Goal: Information Seeking & Learning: Find contact information

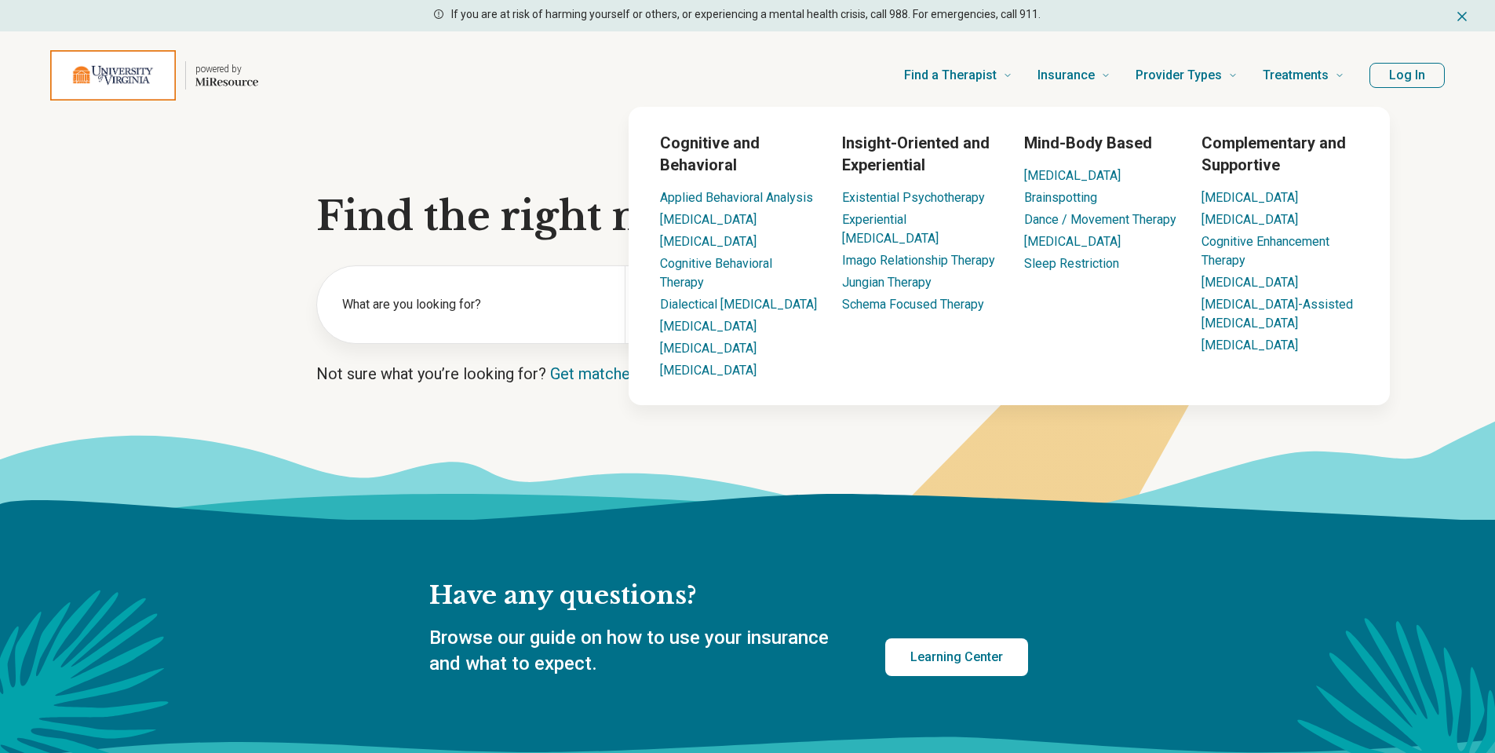
drag, startPoint x: 0, startPoint y: 0, endPoint x: 1435, endPoint y: 75, distance: 1436.9
click at [1435, 75] on button "Log In" at bounding box center [1407, 75] width 75 height 25
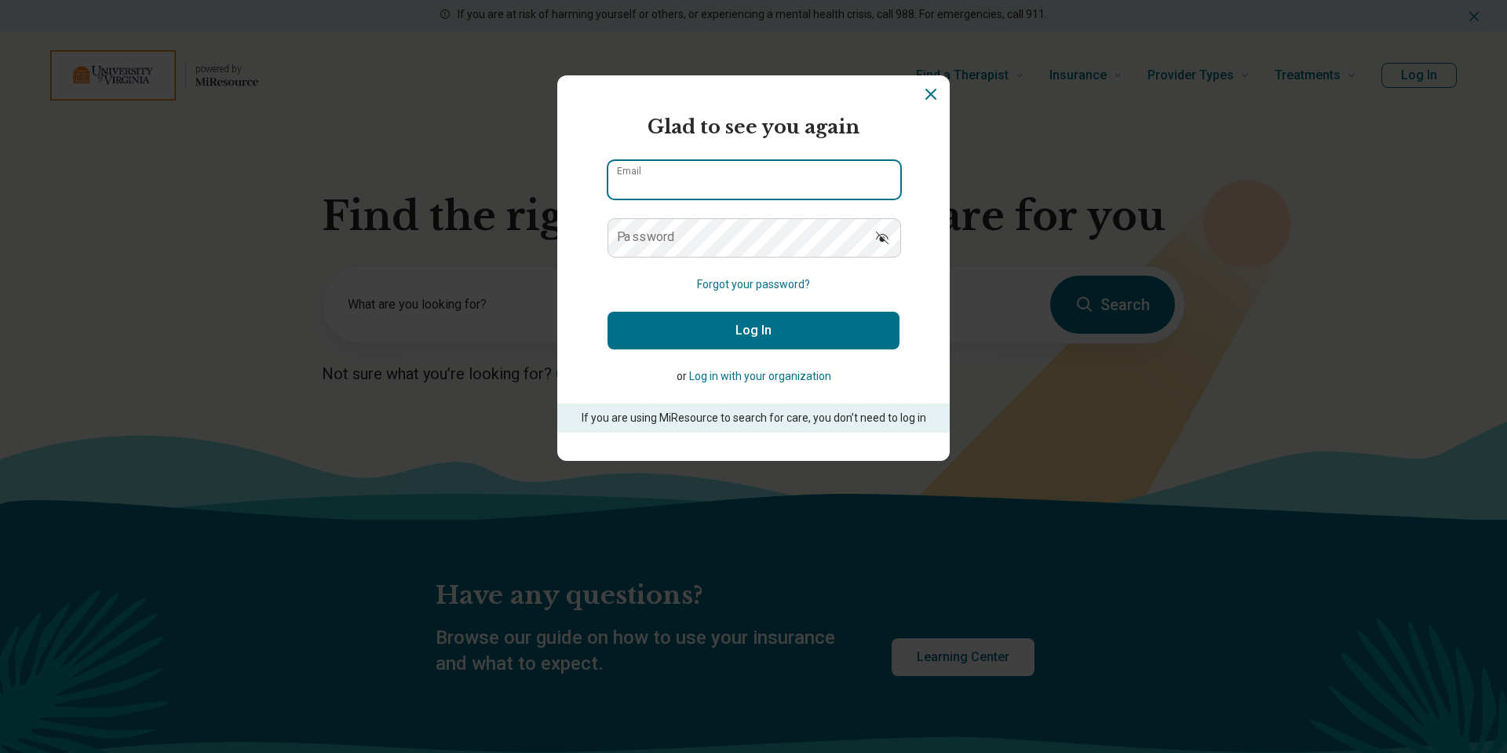
click at [718, 181] on input "Email" at bounding box center [754, 180] width 292 height 38
drag, startPoint x: 766, startPoint y: 184, endPoint x: 443, endPoint y: 150, distance: 325.2
click at [443, 150] on div "**********" at bounding box center [753, 376] width 1507 height 753
type input "**********"
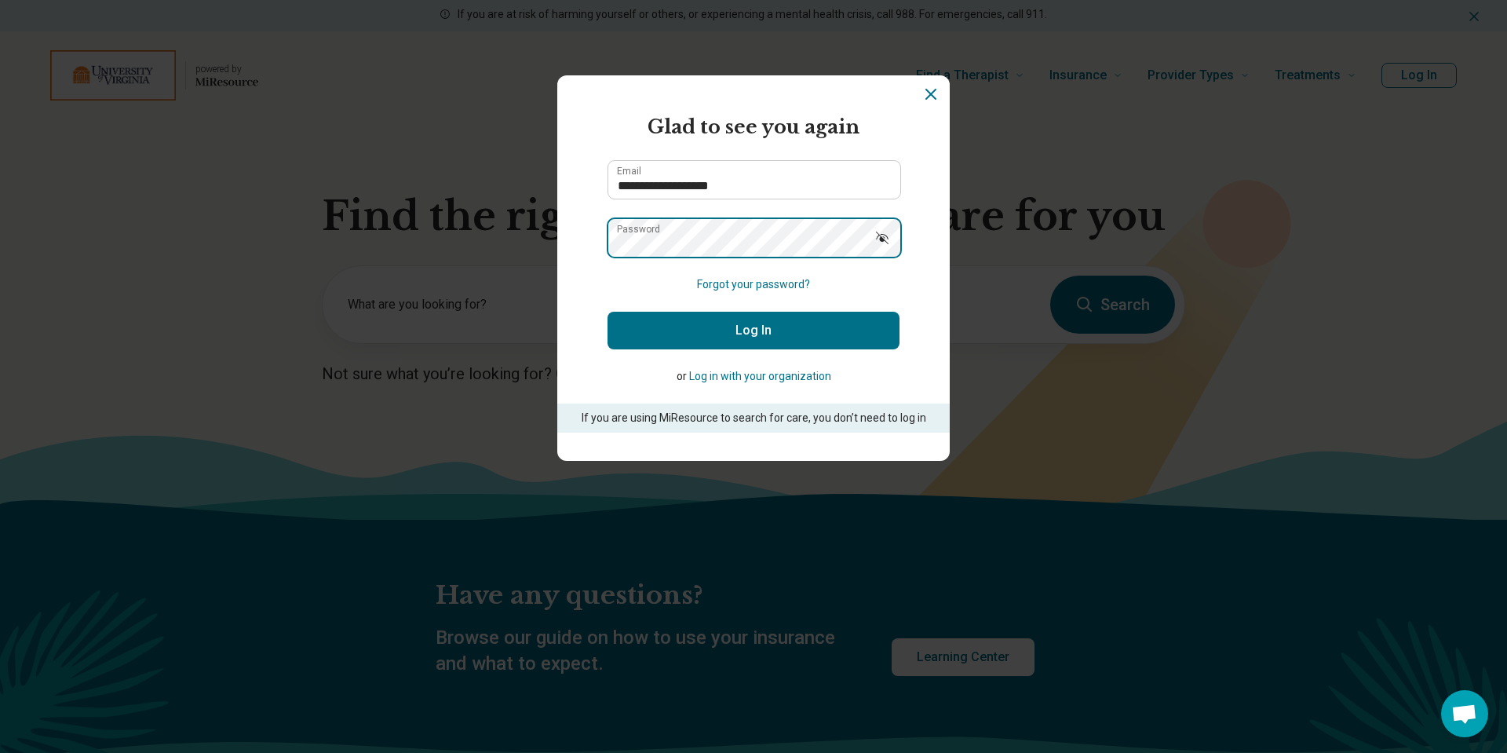
click at [608, 312] on button "Log In" at bounding box center [754, 331] width 292 height 38
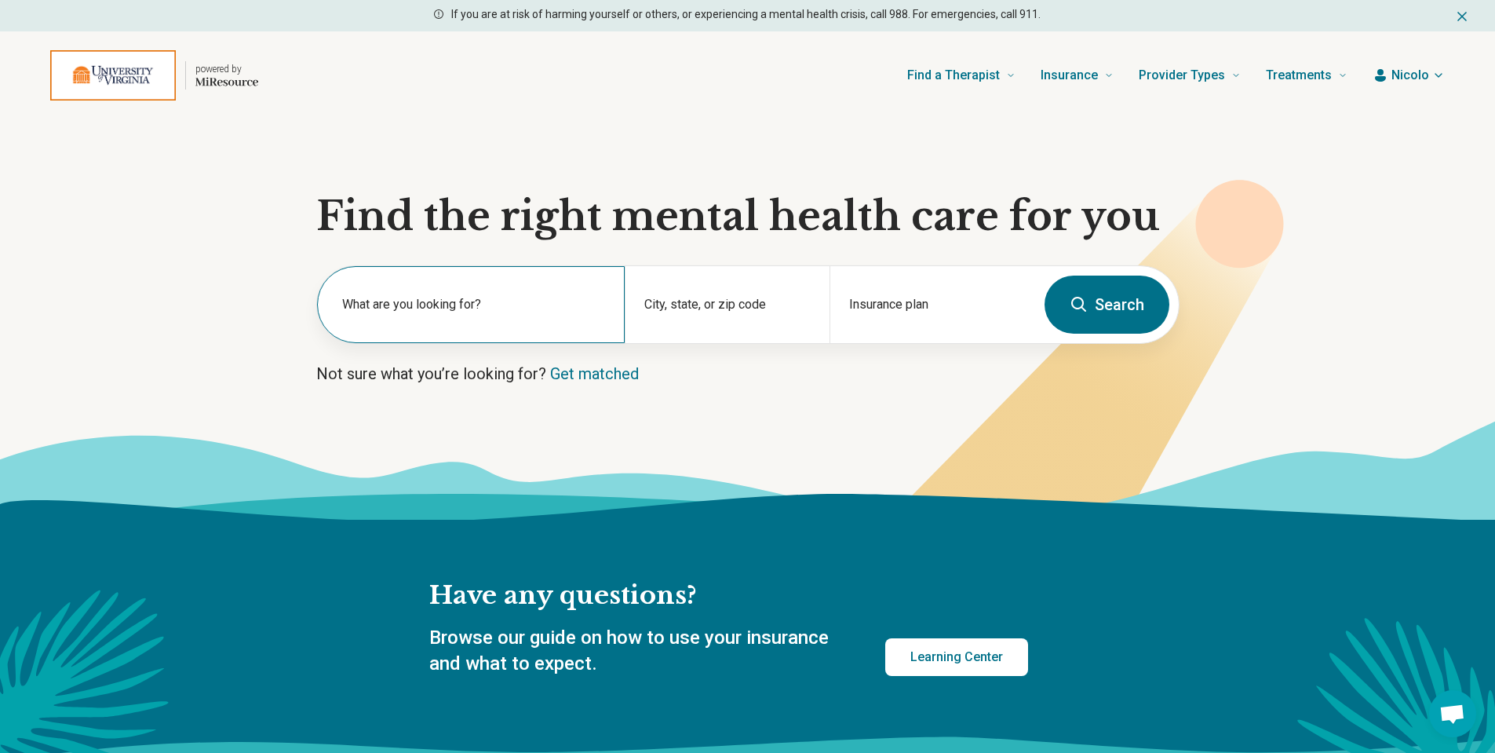
click at [498, 276] on div "What are you looking for?" at bounding box center [471, 304] width 308 height 77
click at [540, 308] on input "text" at bounding box center [474, 312] width 264 height 19
click at [1114, 318] on button "Search" at bounding box center [1107, 305] width 125 height 58
click at [925, 341] on div "Insurance plan" at bounding box center [932, 304] width 205 height 77
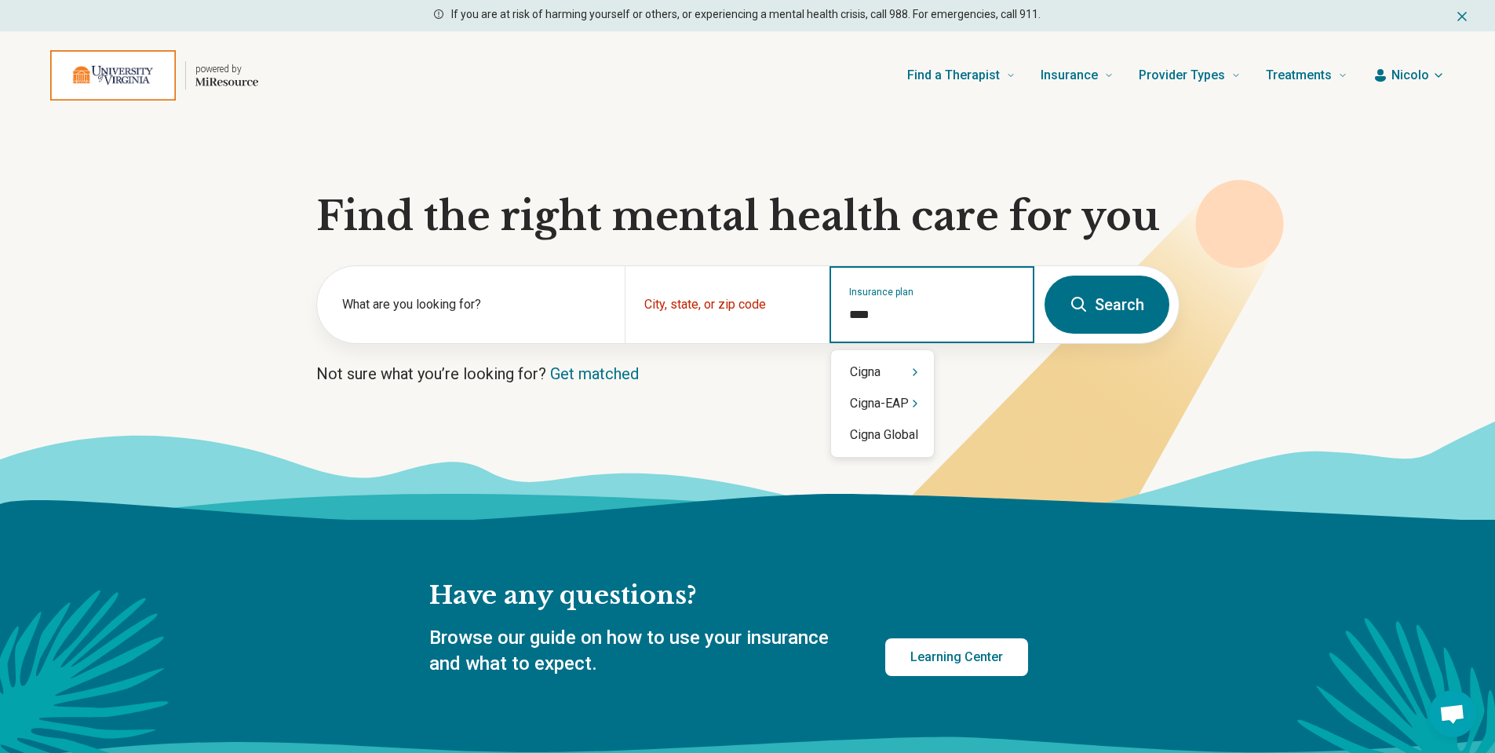
type input "*****"
click at [867, 363] on div "Cigna" at bounding box center [882, 371] width 103 height 31
click at [919, 311] on input "Insurance plan" at bounding box center [932, 314] width 166 height 19
type input "*****"
click at [878, 364] on div "Cigna" at bounding box center [882, 371] width 103 height 31
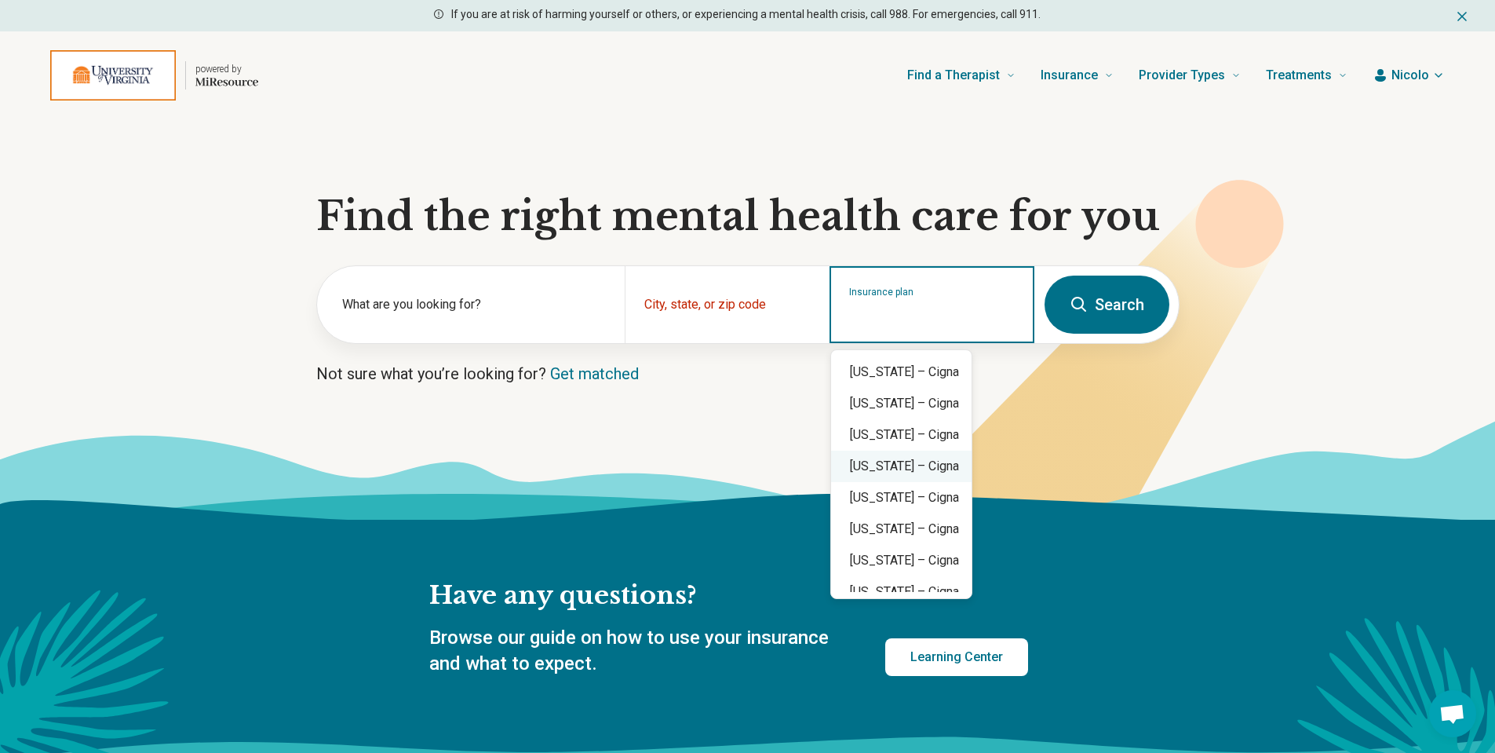
scroll to position [1209, 0]
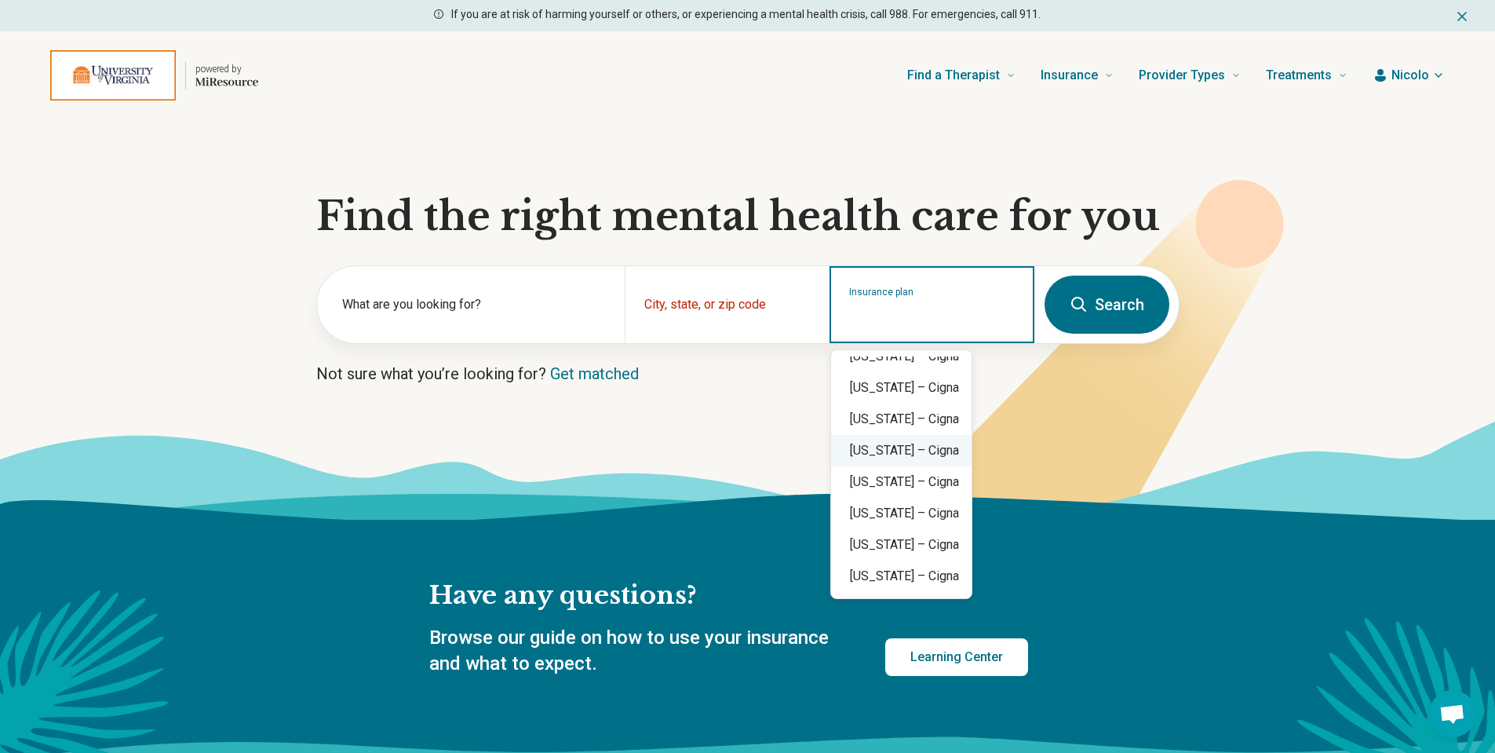
click at [891, 443] on div "[US_STATE] – Cigna" at bounding box center [901, 450] width 141 height 31
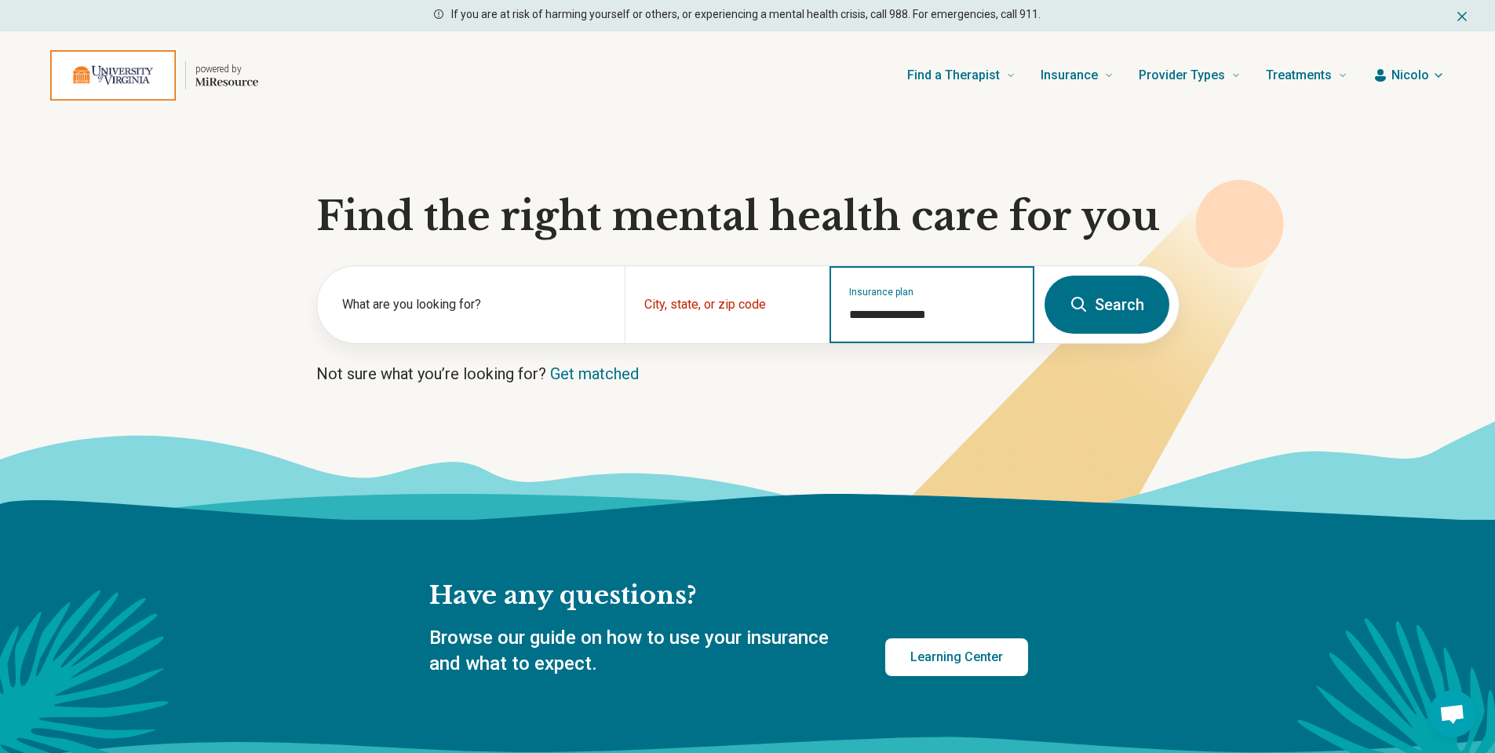
type input "**********"
click at [1094, 294] on button "Search" at bounding box center [1107, 305] width 125 height 58
drag, startPoint x: 963, startPoint y: 410, endPoint x: 958, endPoint y: 400, distance: 11.6
click at [961, 405] on icon at bounding box center [1072, 375] width 425 height 390
click at [1141, 318] on button "Search" at bounding box center [1107, 305] width 125 height 58
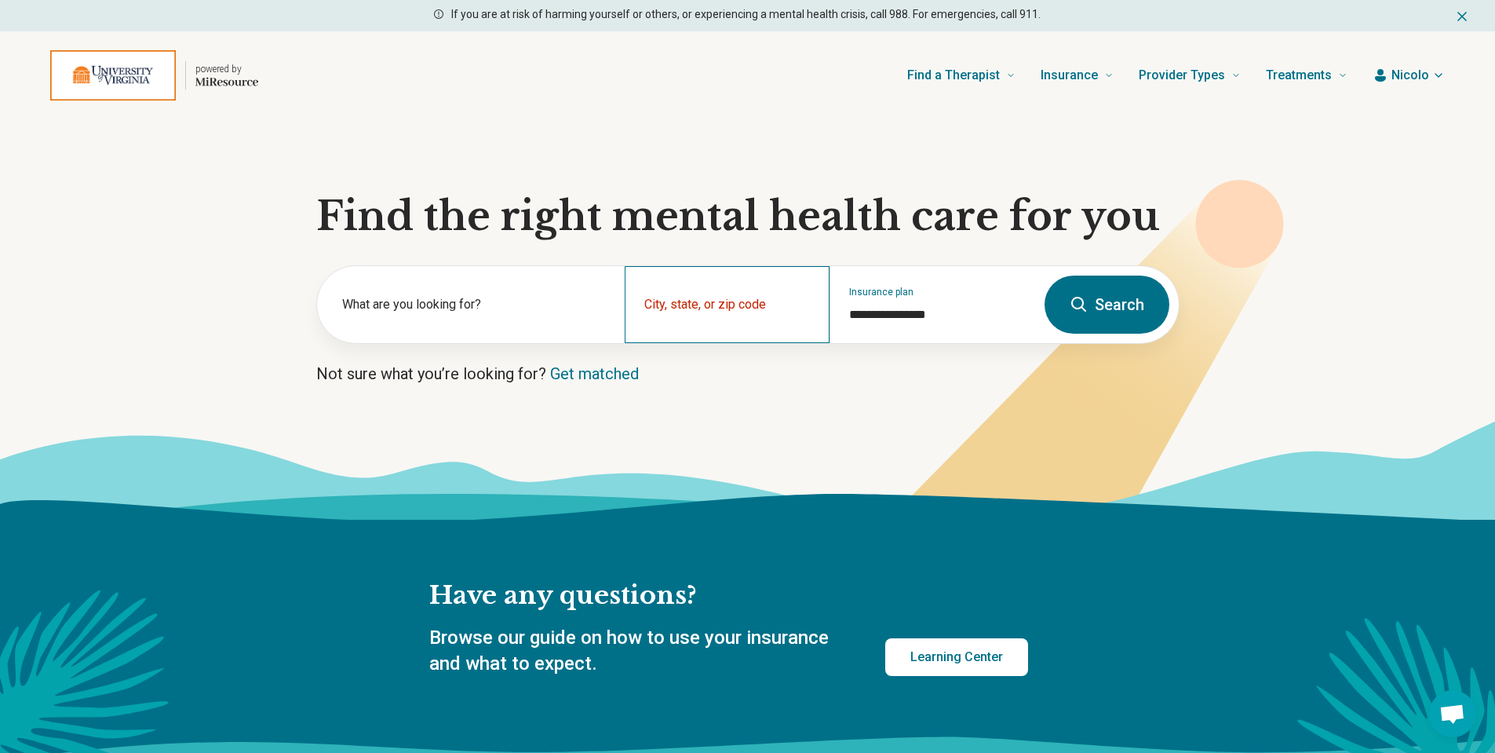
click at [766, 305] on div "City, state, or zip code" at bounding box center [727, 304] width 205 height 77
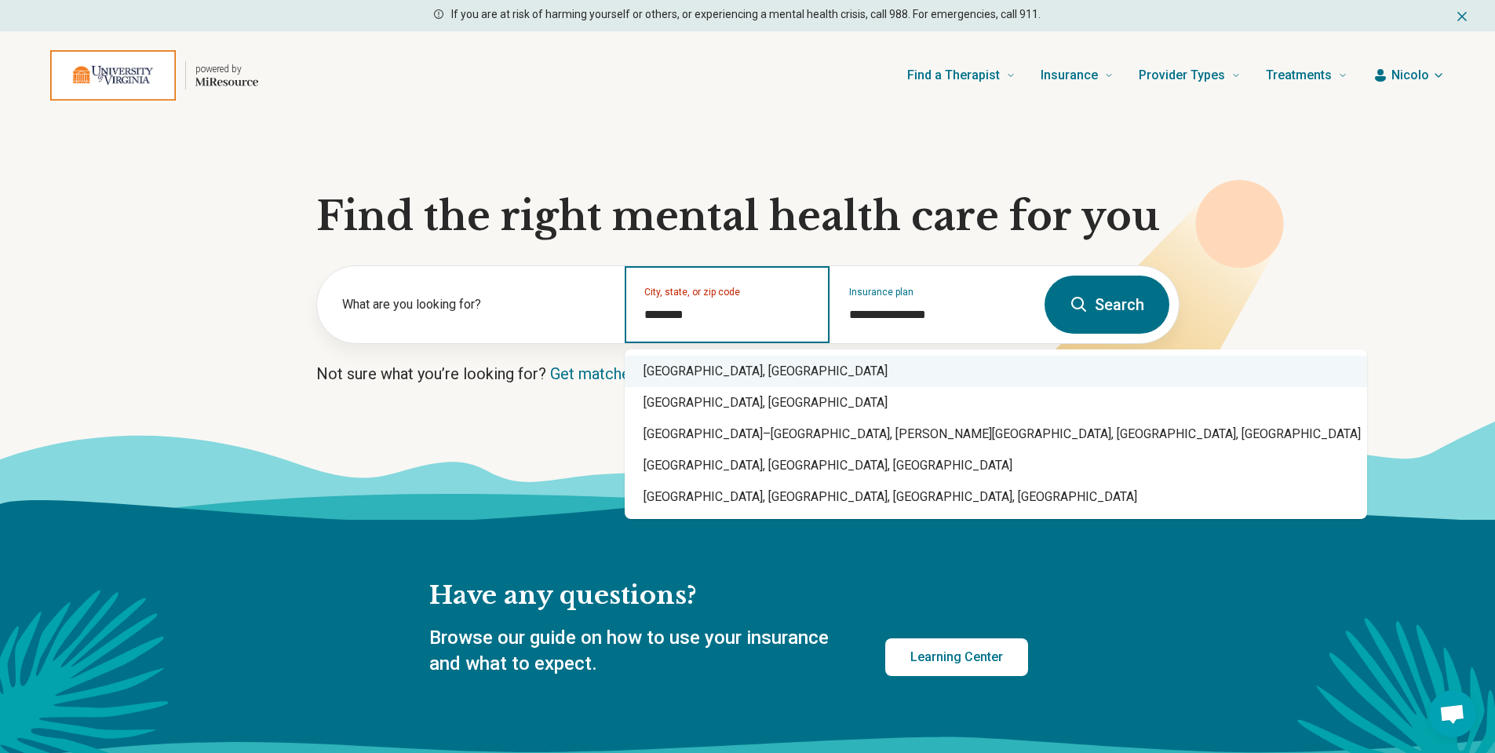
click at [856, 381] on div "[GEOGRAPHIC_DATA], [GEOGRAPHIC_DATA]" at bounding box center [996, 371] width 743 height 31
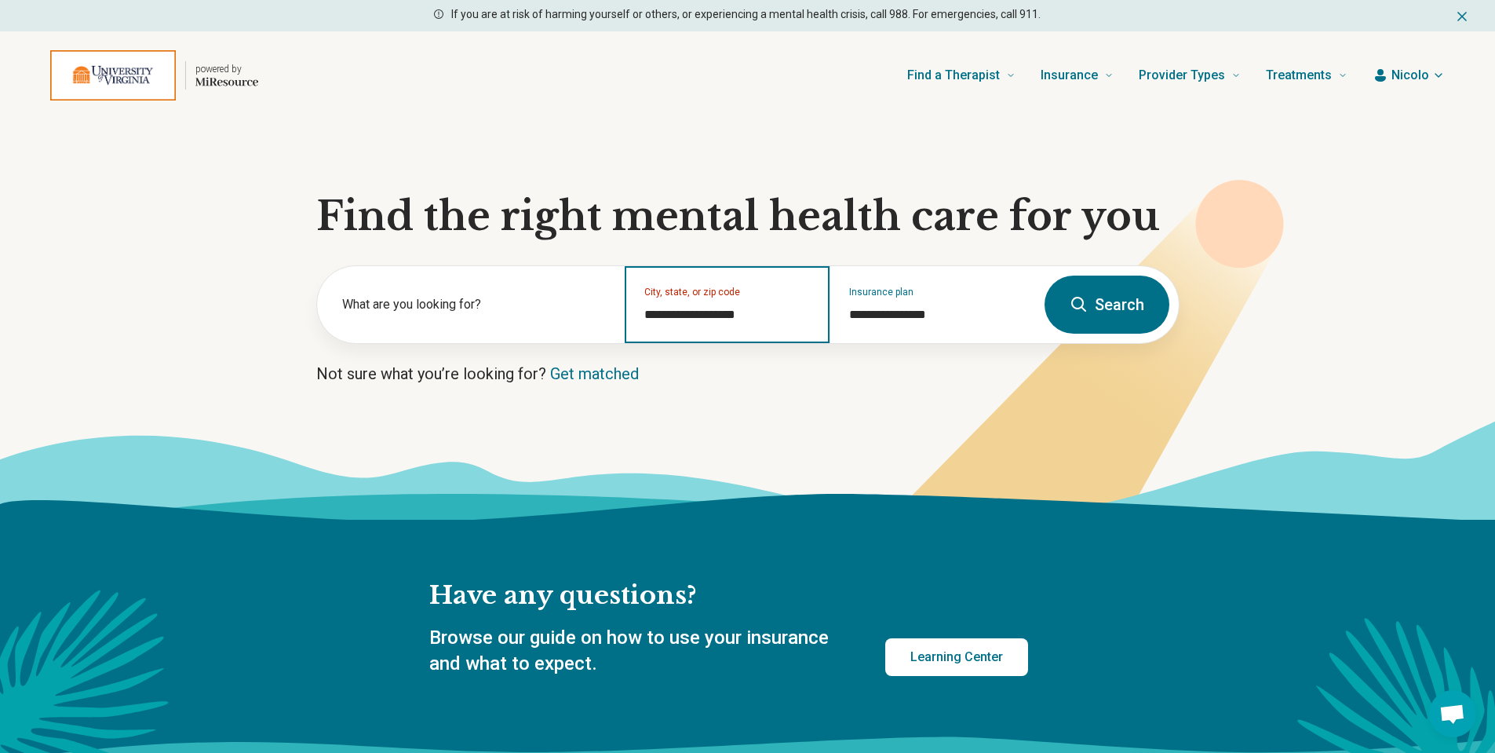
type input "**********"
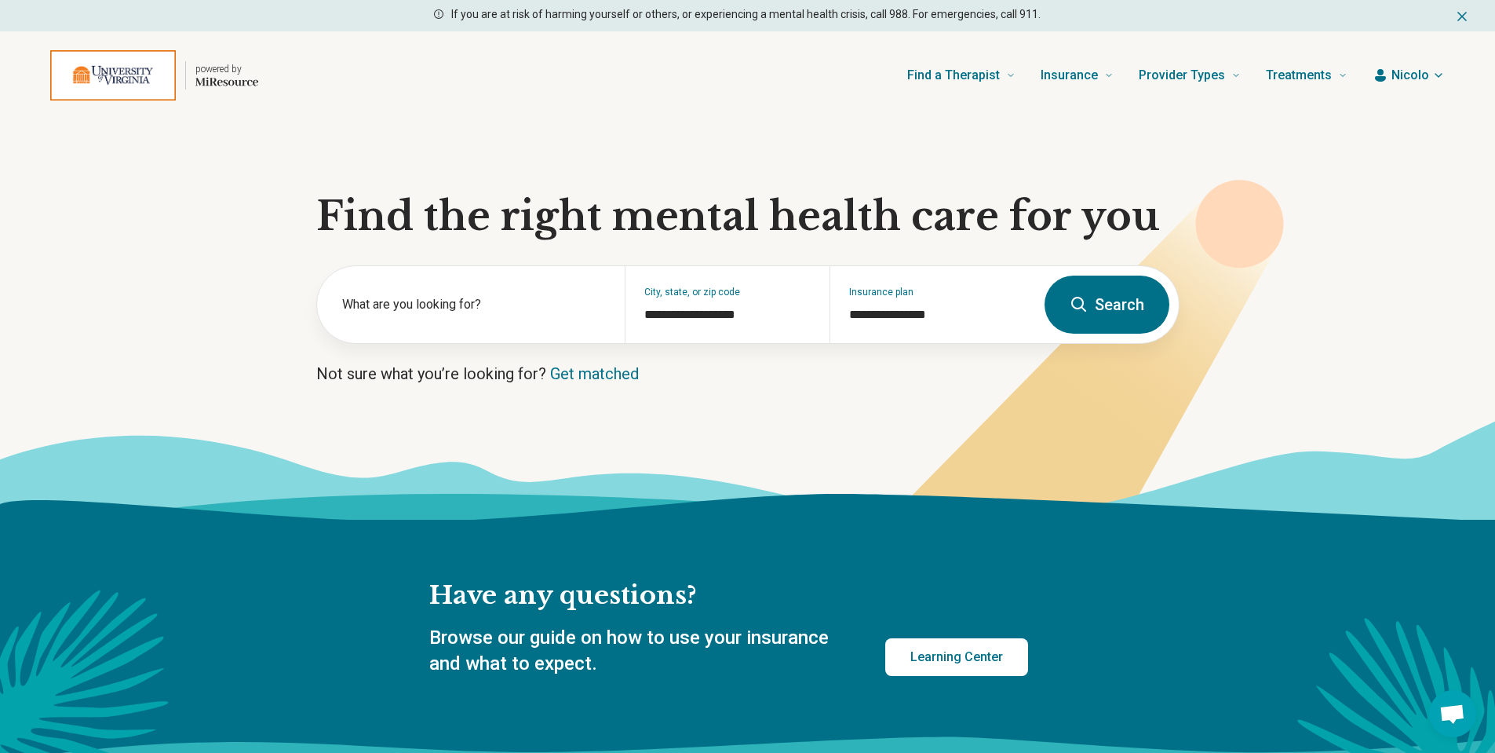
click at [1079, 287] on button "Search" at bounding box center [1107, 305] width 125 height 58
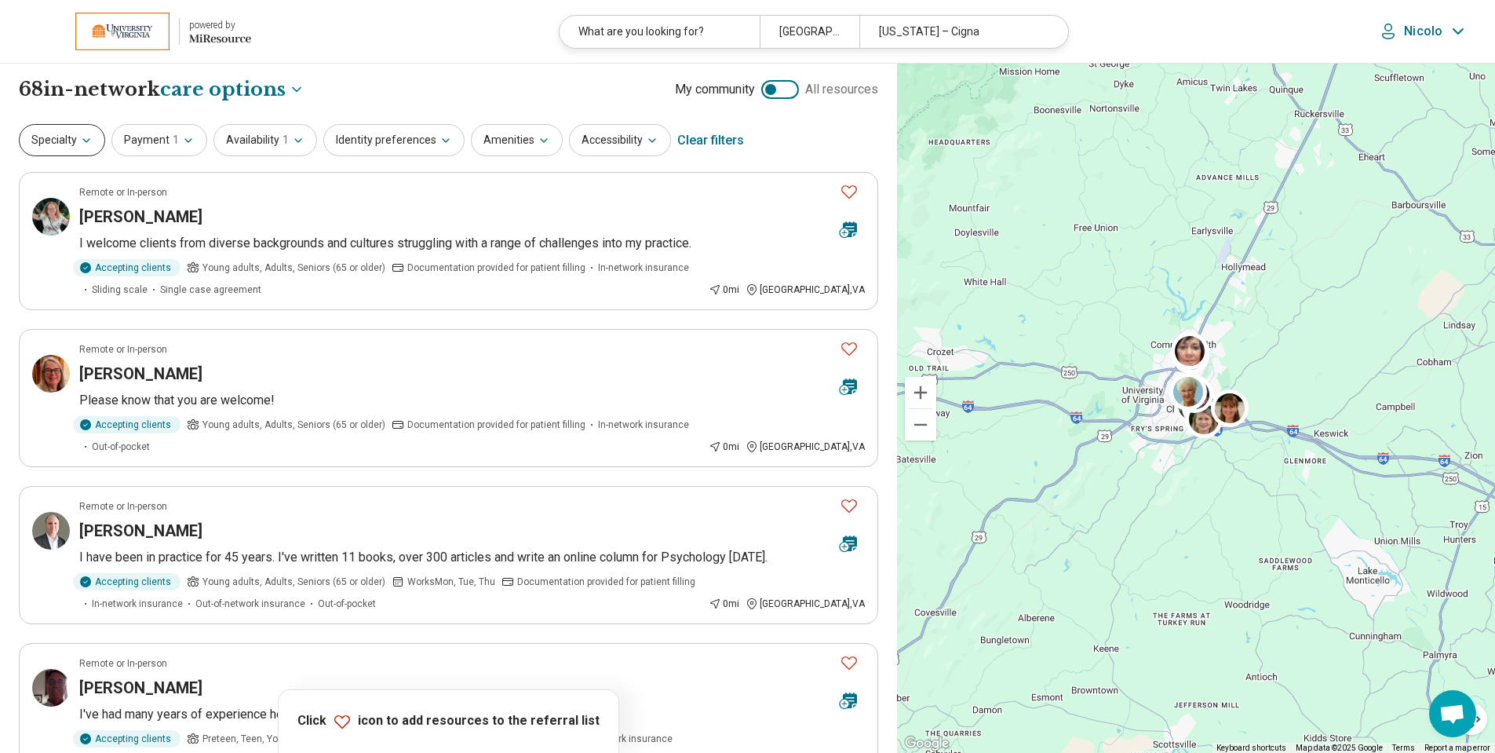
click at [72, 136] on button "Specialty" at bounding box center [62, 140] width 86 height 32
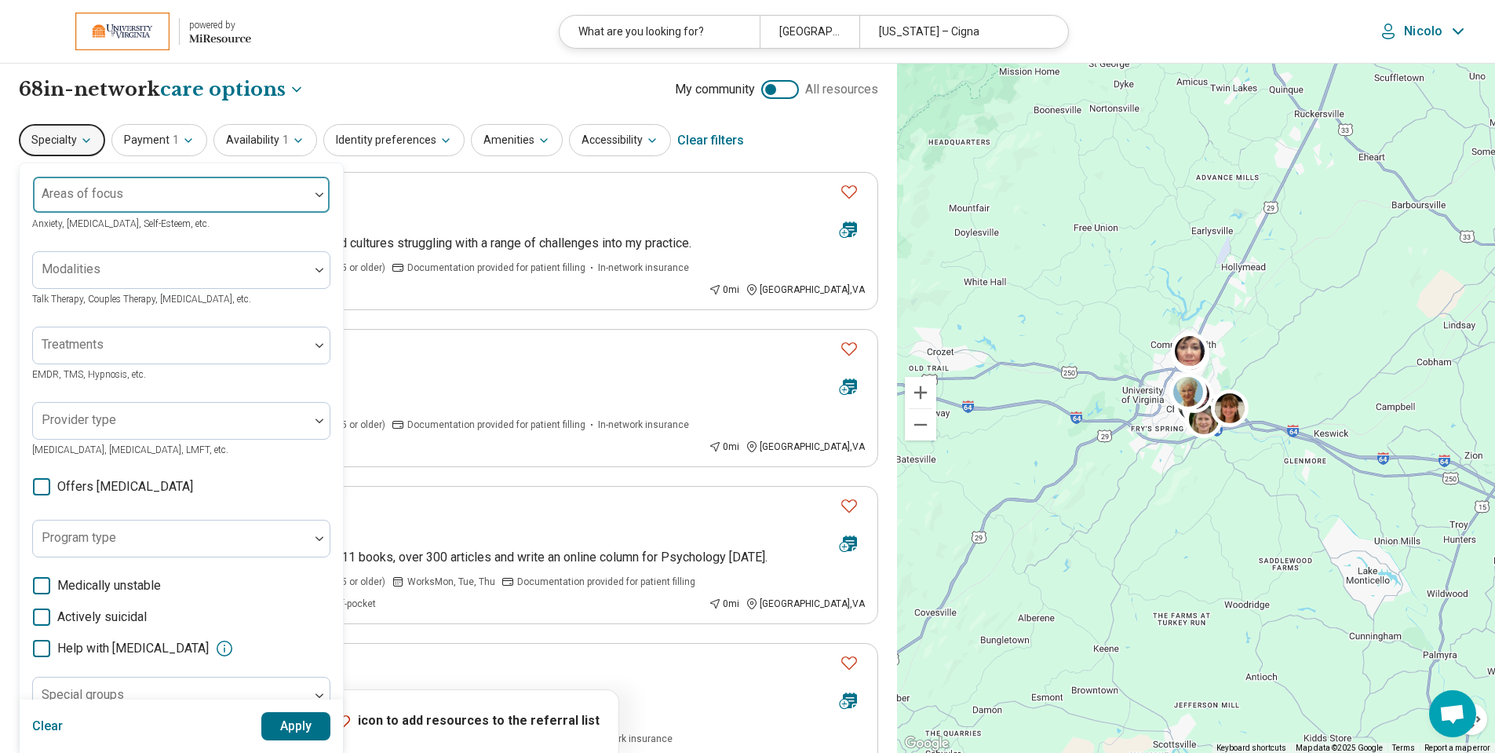
click at [119, 188] on div "Areas of focus" at bounding box center [181, 195] width 298 height 38
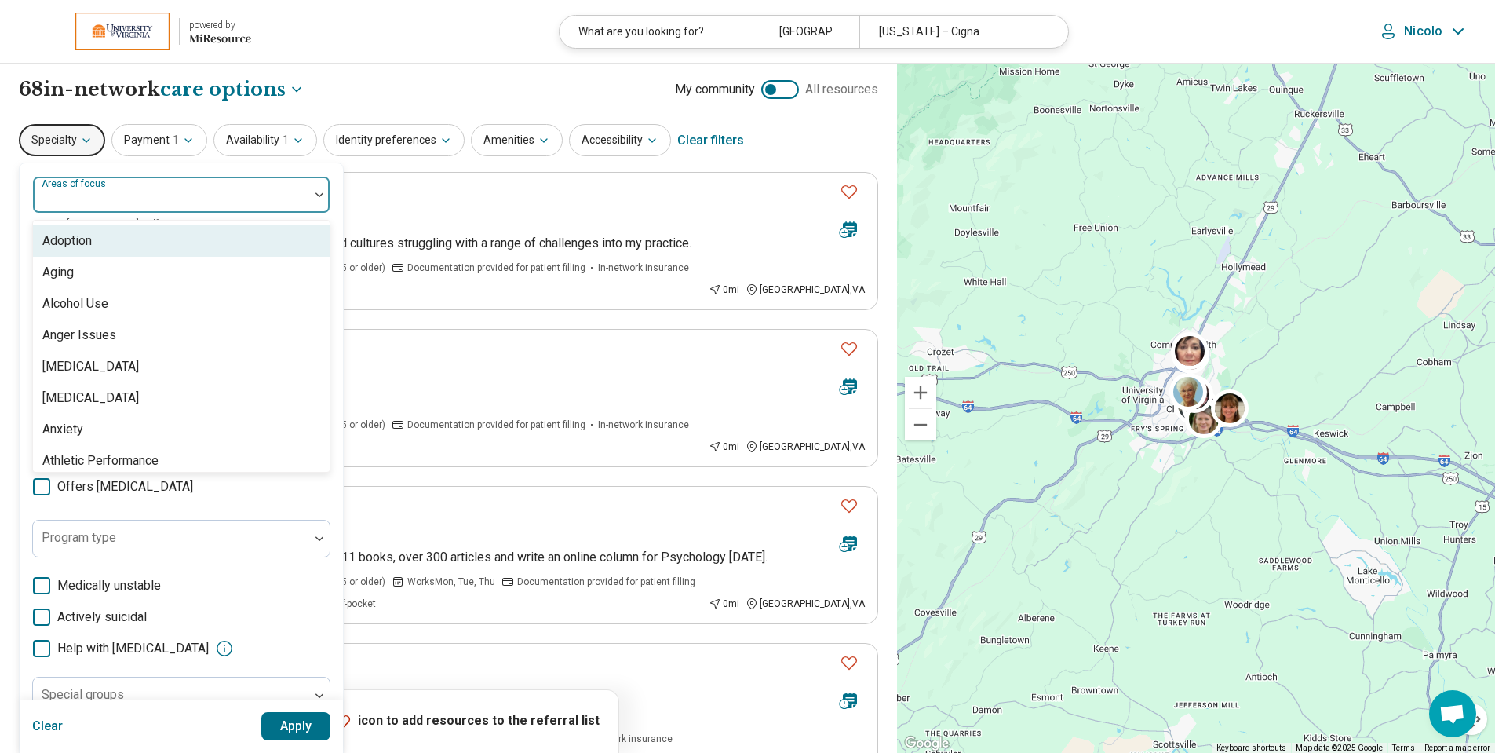
scroll to position [157, 0]
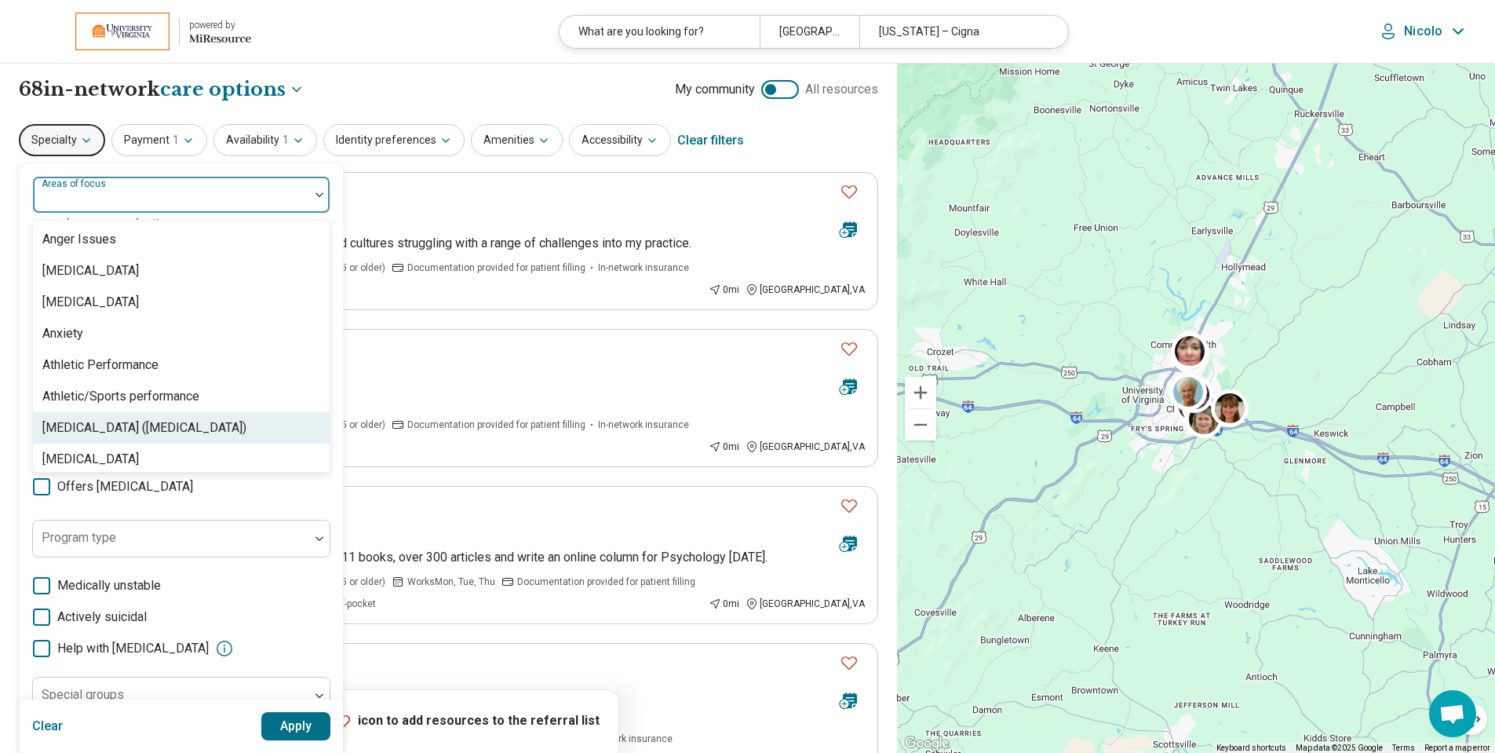
click at [198, 418] on div "[MEDICAL_DATA] ([MEDICAL_DATA])" at bounding box center [144, 427] width 204 height 19
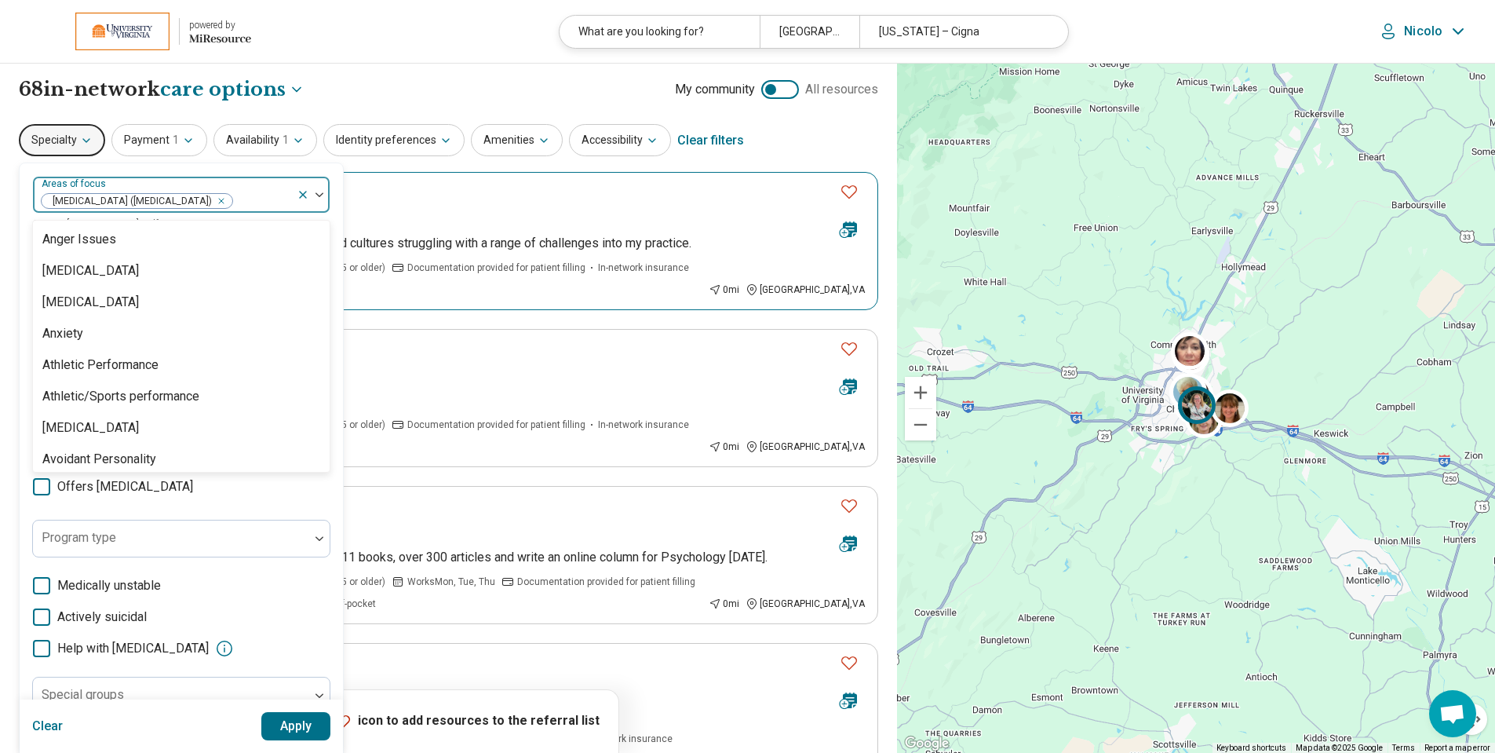
click at [714, 194] on div "Remote or In-person" at bounding box center [453, 192] width 748 height 14
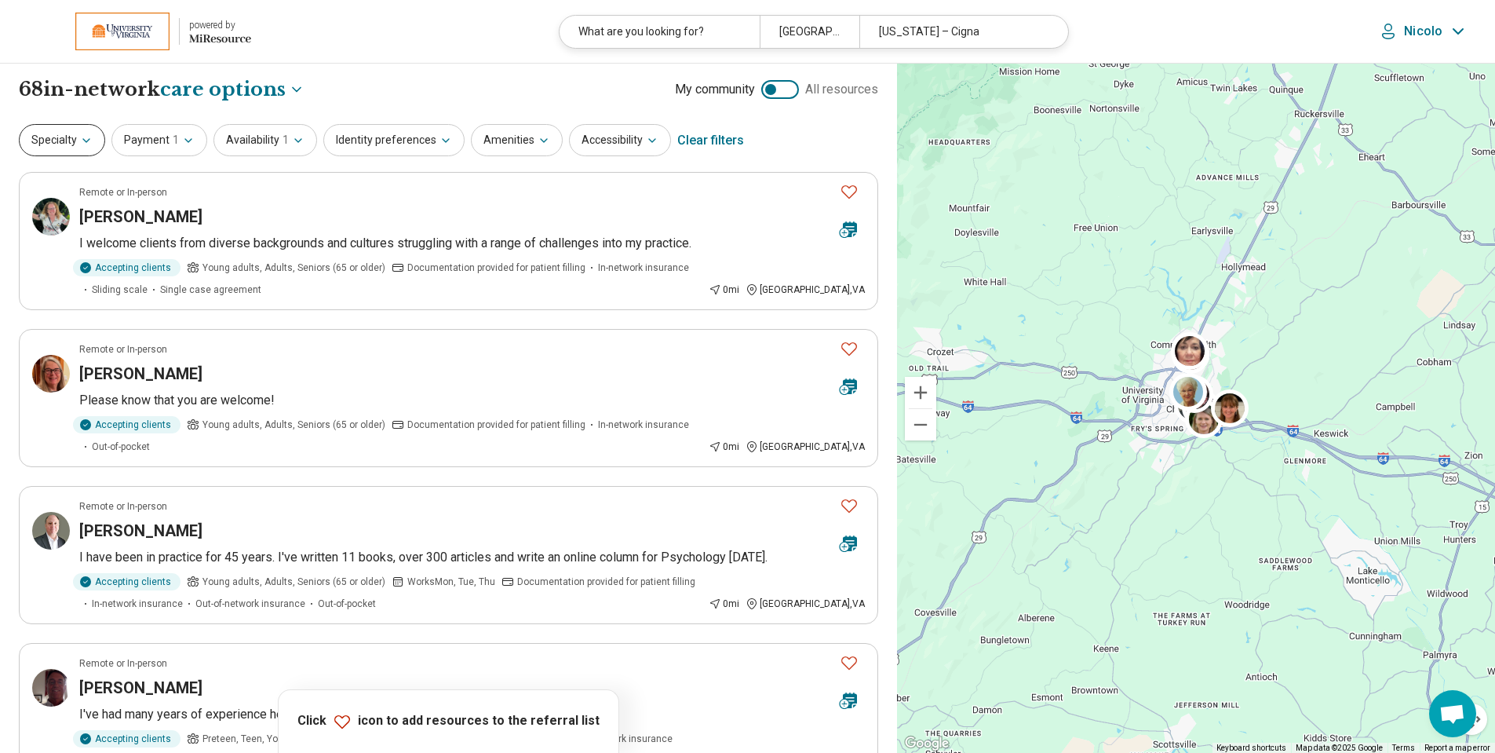
click at [41, 151] on button "Specialty" at bounding box center [62, 140] width 86 height 32
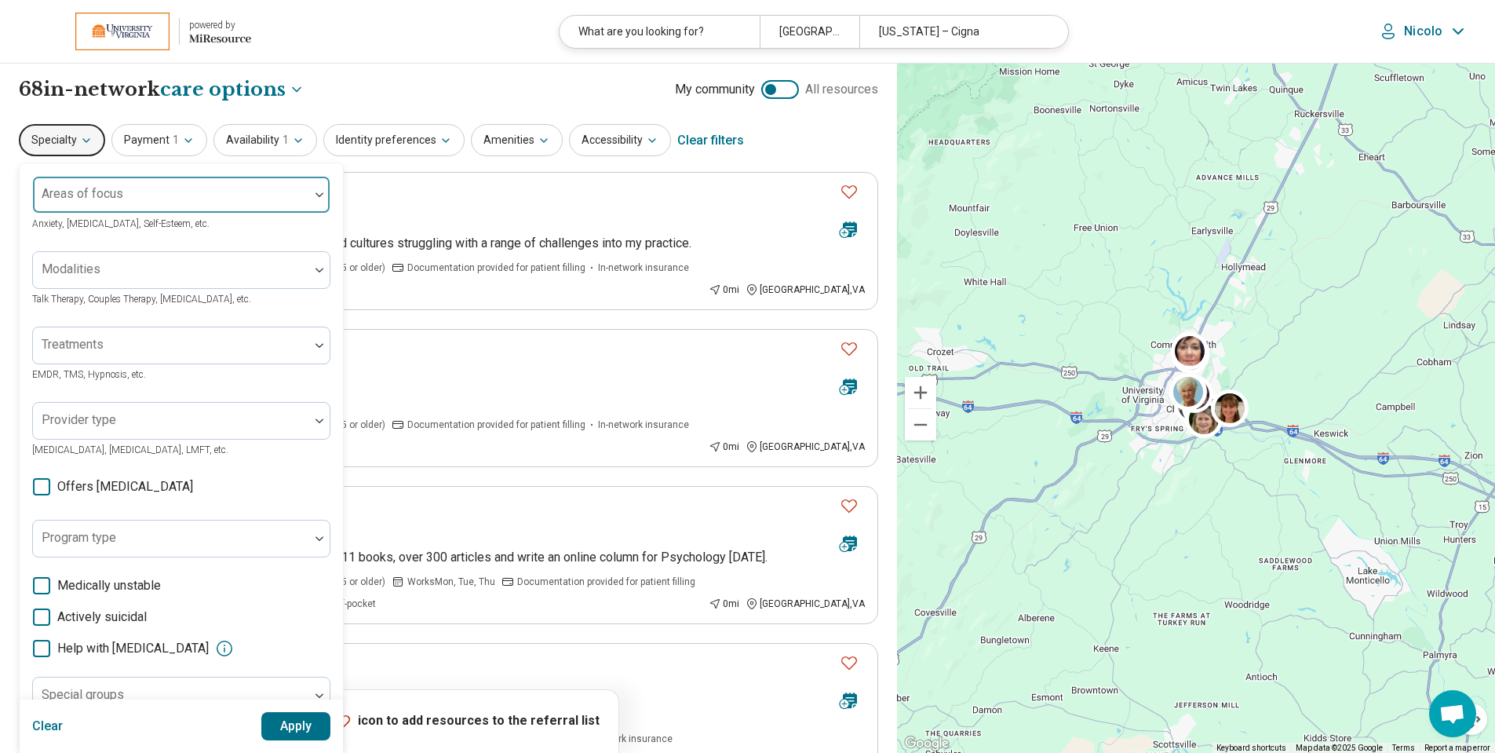
click at [111, 201] on div at bounding box center [171, 201] width 264 height 22
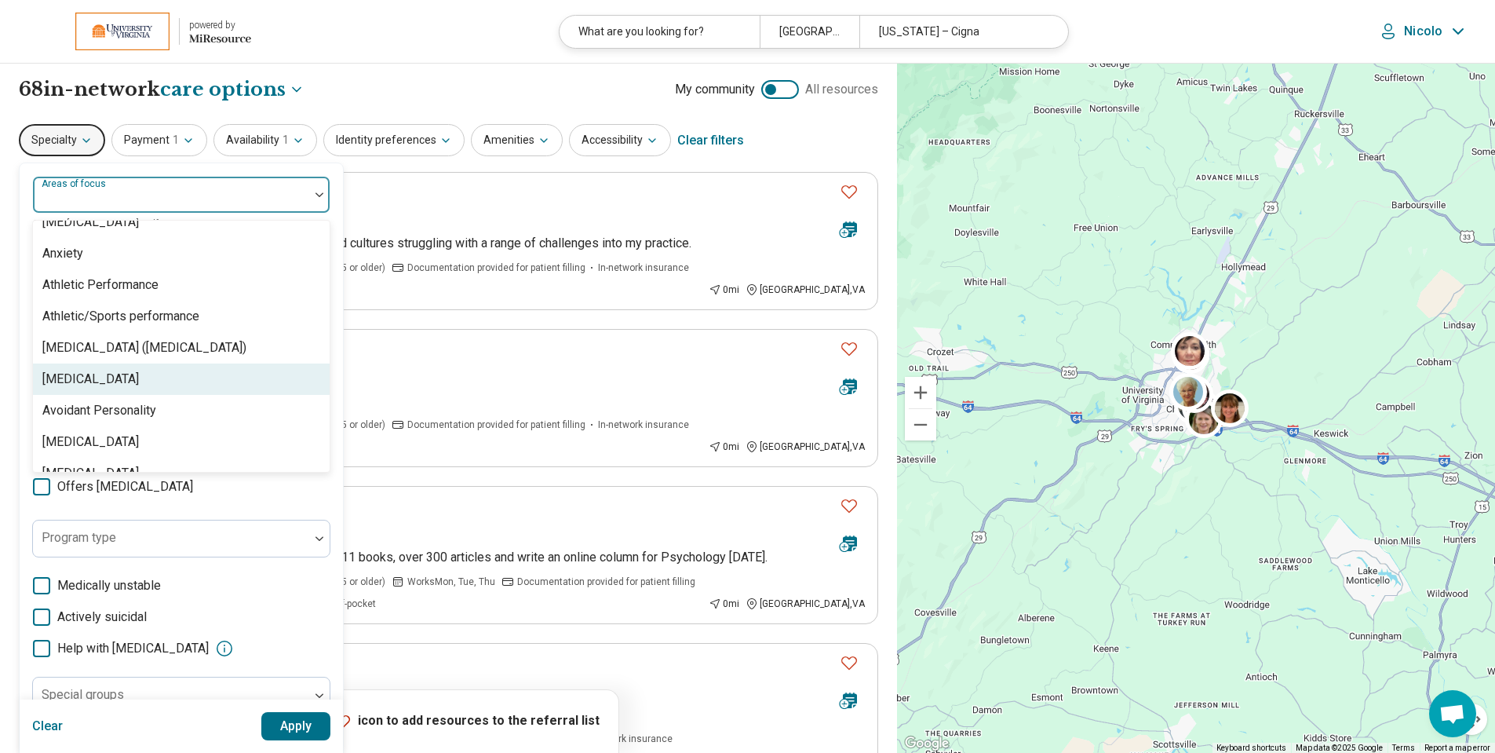
scroll to position [314, 0]
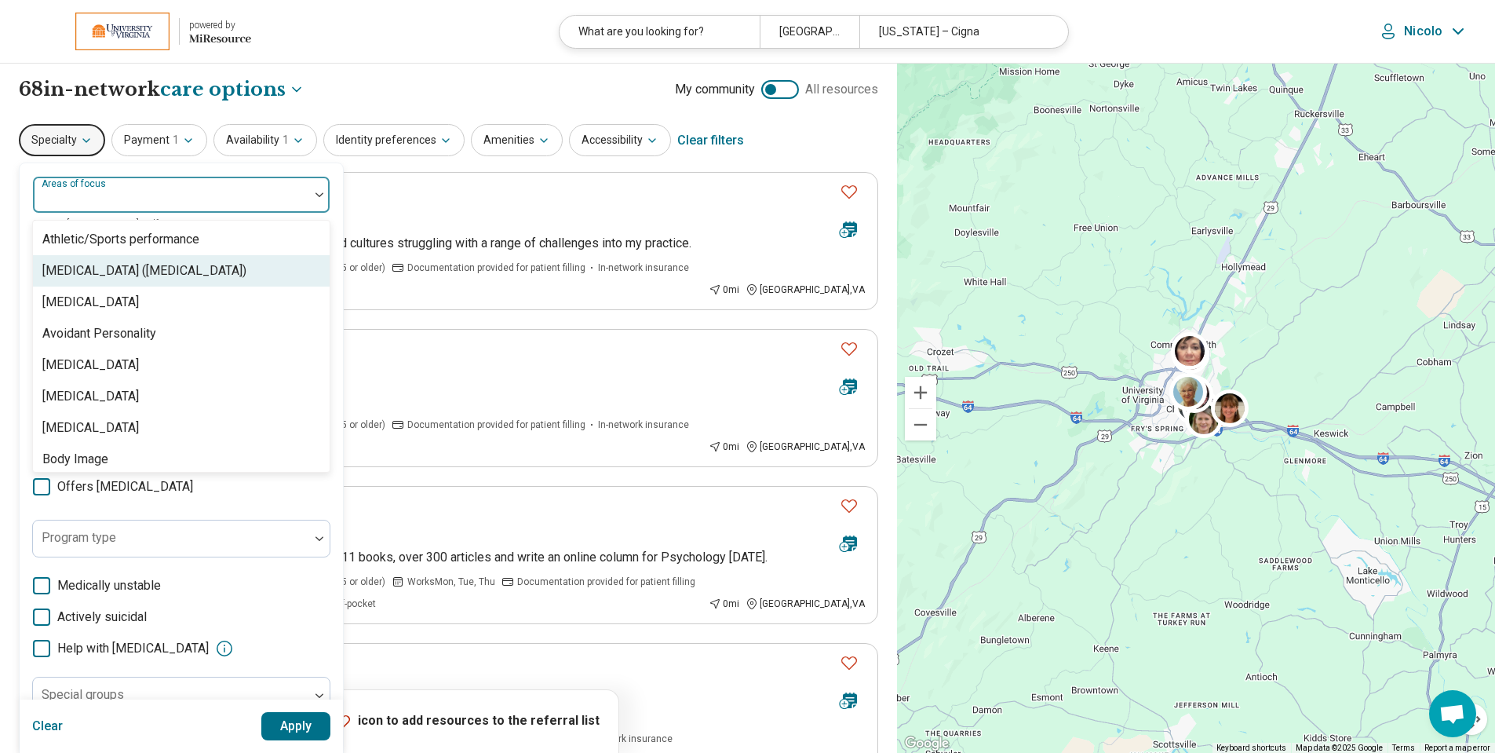
click at [146, 258] on div "[MEDICAL_DATA] ([MEDICAL_DATA])" at bounding box center [181, 270] width 297 height 31
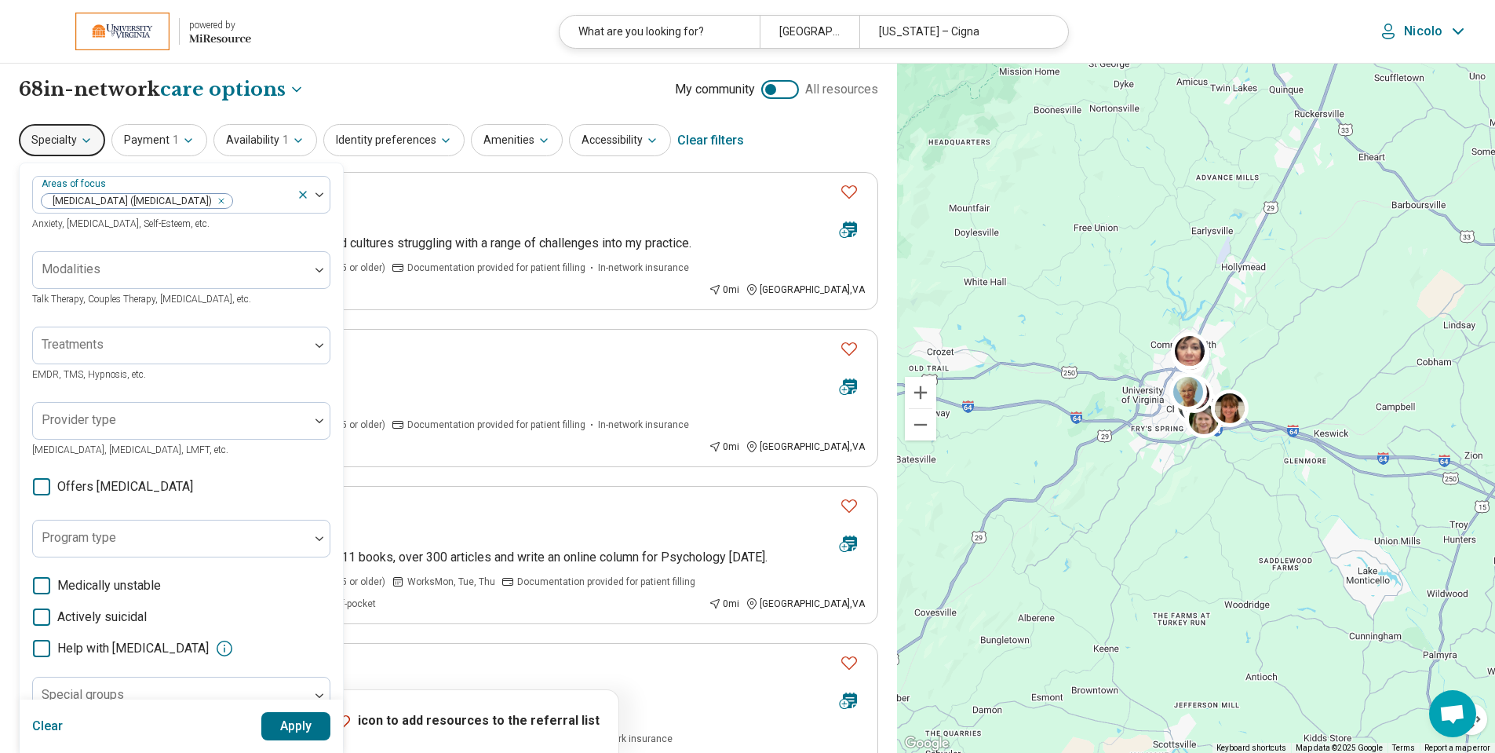
click at [243, 172] on div "Areas of focus [MEDICAL_DATA] ([MEDICAL_DATA]) Anxiety, [MEDICAL_DATA], Self-Es…" at bounding box center [181, 482] width 323 height 639
click at [300, 730] on button "Apply" at bounding box center [296, 726] width 70 height 28
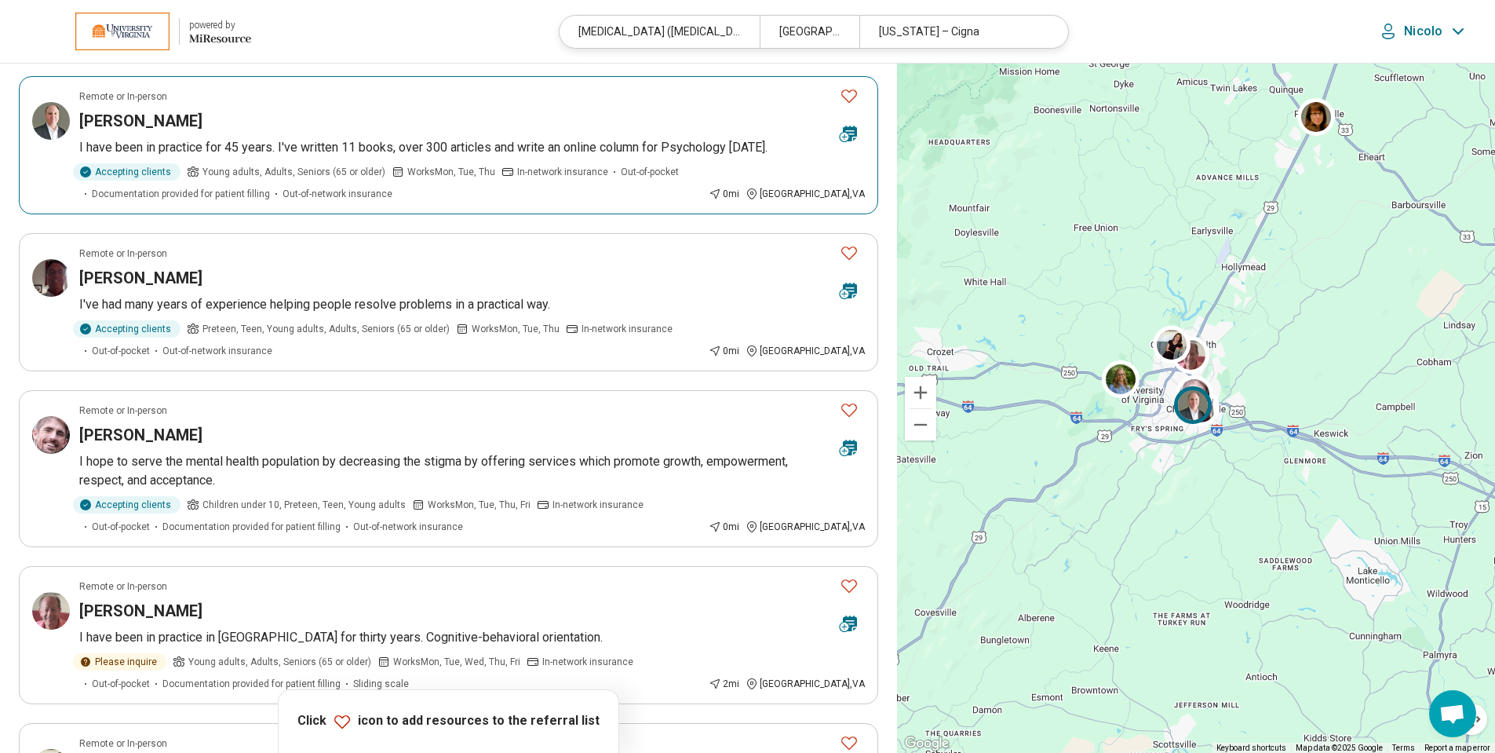
scroll to position [392, 0]
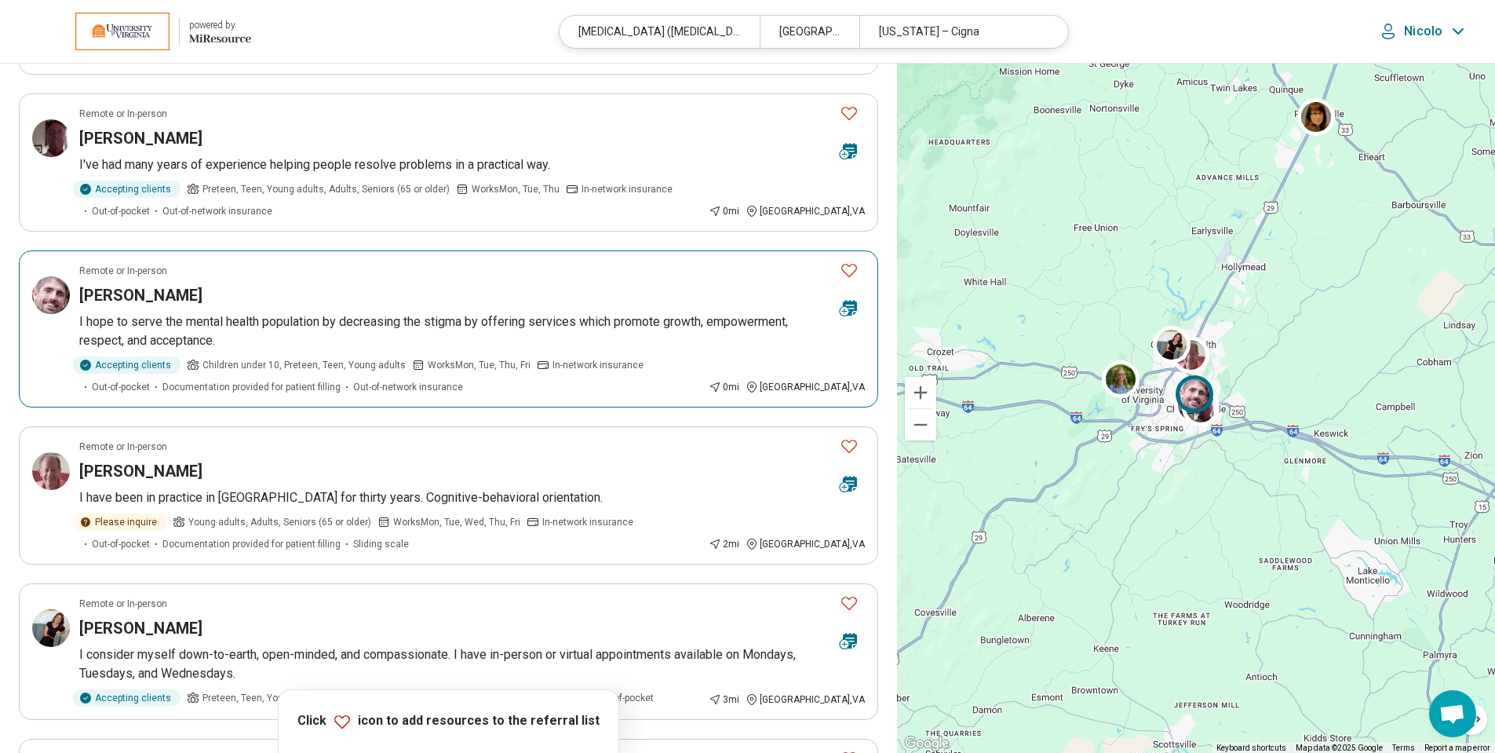
click at [351, 311] on article "Remote or In-person [PERSON_NAME] I hope to serve the mental health population …" at bounding box center [449, 328] width 860 height 157
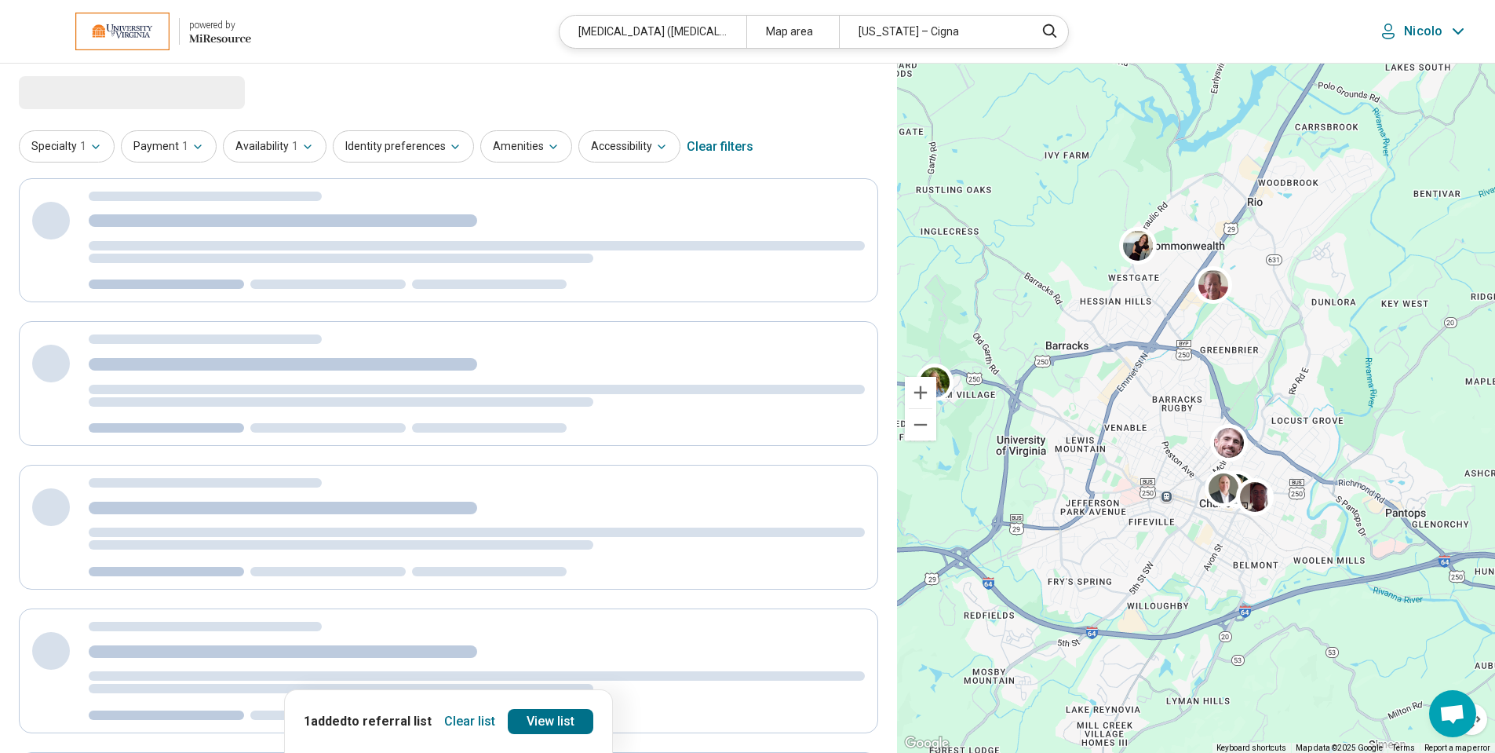
drag, startPoint x: 1215, startPoint y: 449, endPoint x: 1319, endPoint y: 461, distance: 105.1
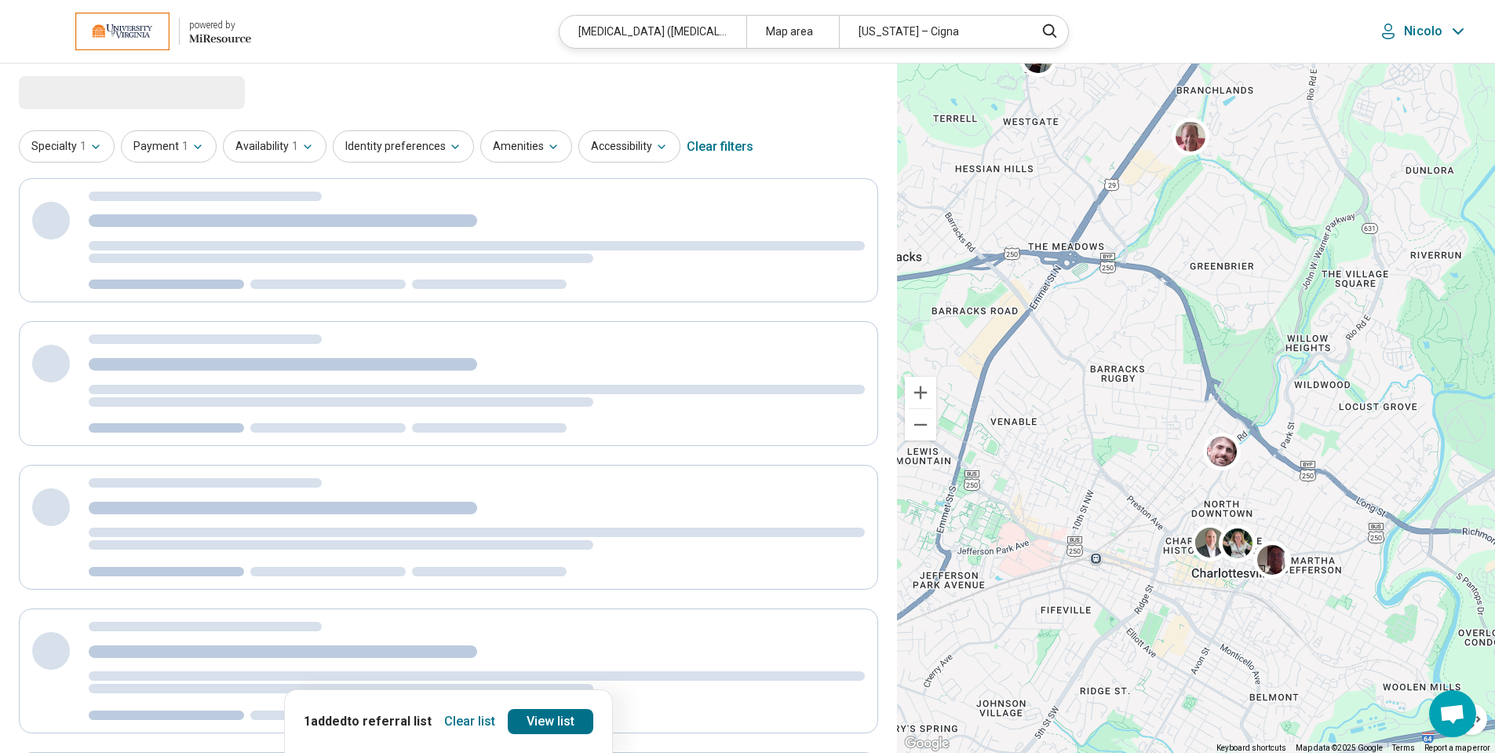
drag, startPoint x: 1130, startPoint y: 407, endPoint x: 1308, endPoint y: 446, distance: 181.5
click at [1308, 446] on div at bounding box center [1196, 409] width 598 height 690
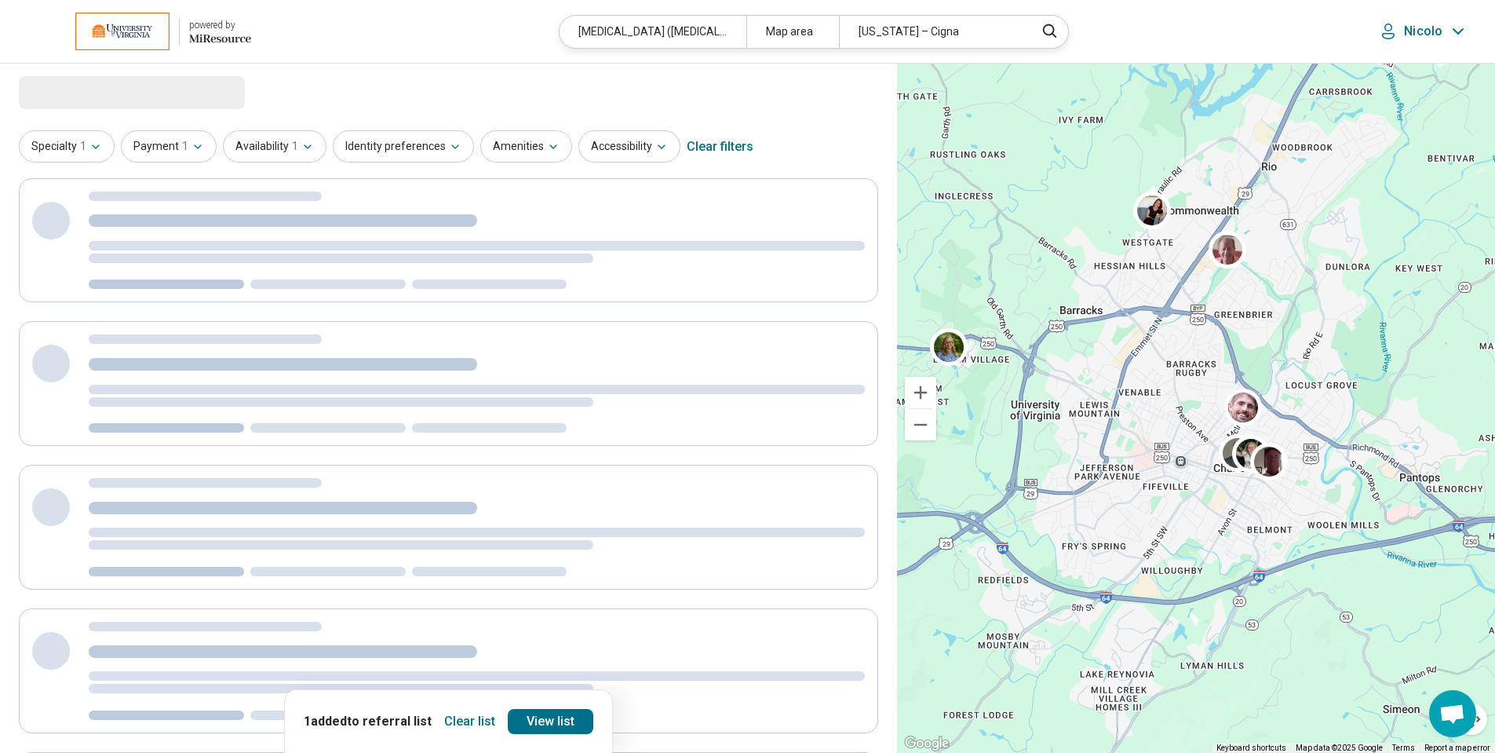
drag, startPoint x: 1289, startPoint y: 462, endPoint x: 1086, endPoint y: 393, distance: 214.5
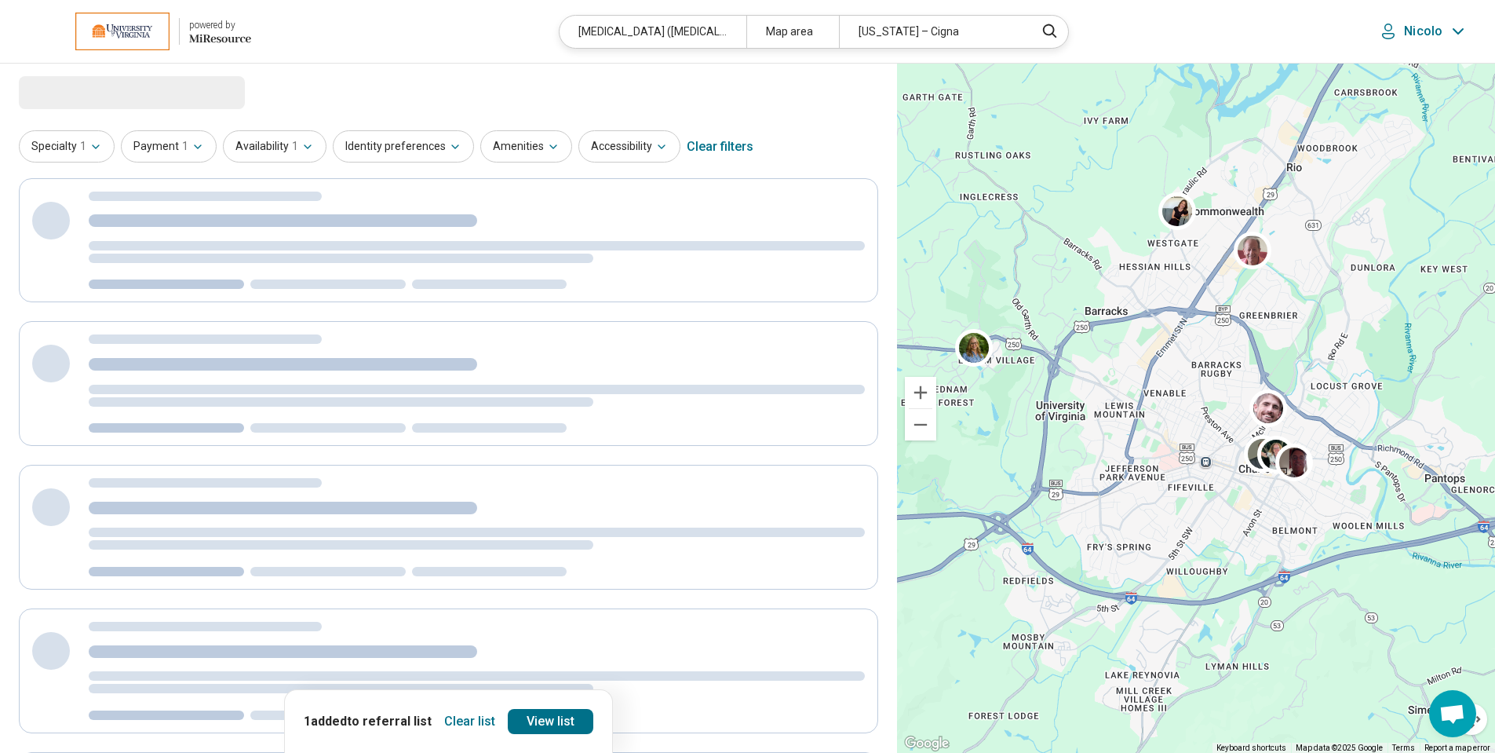
select select "***"
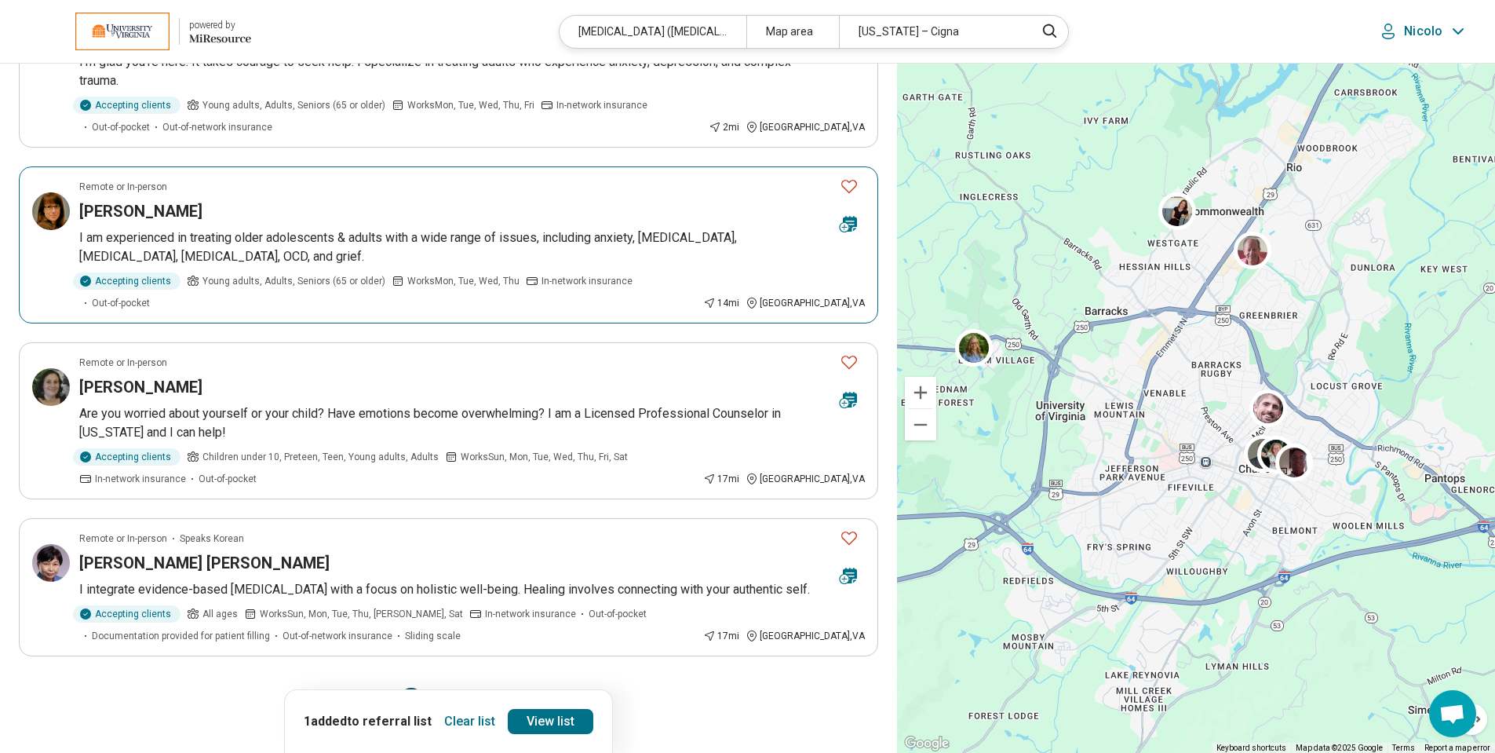
scroll to position [1177, 0]
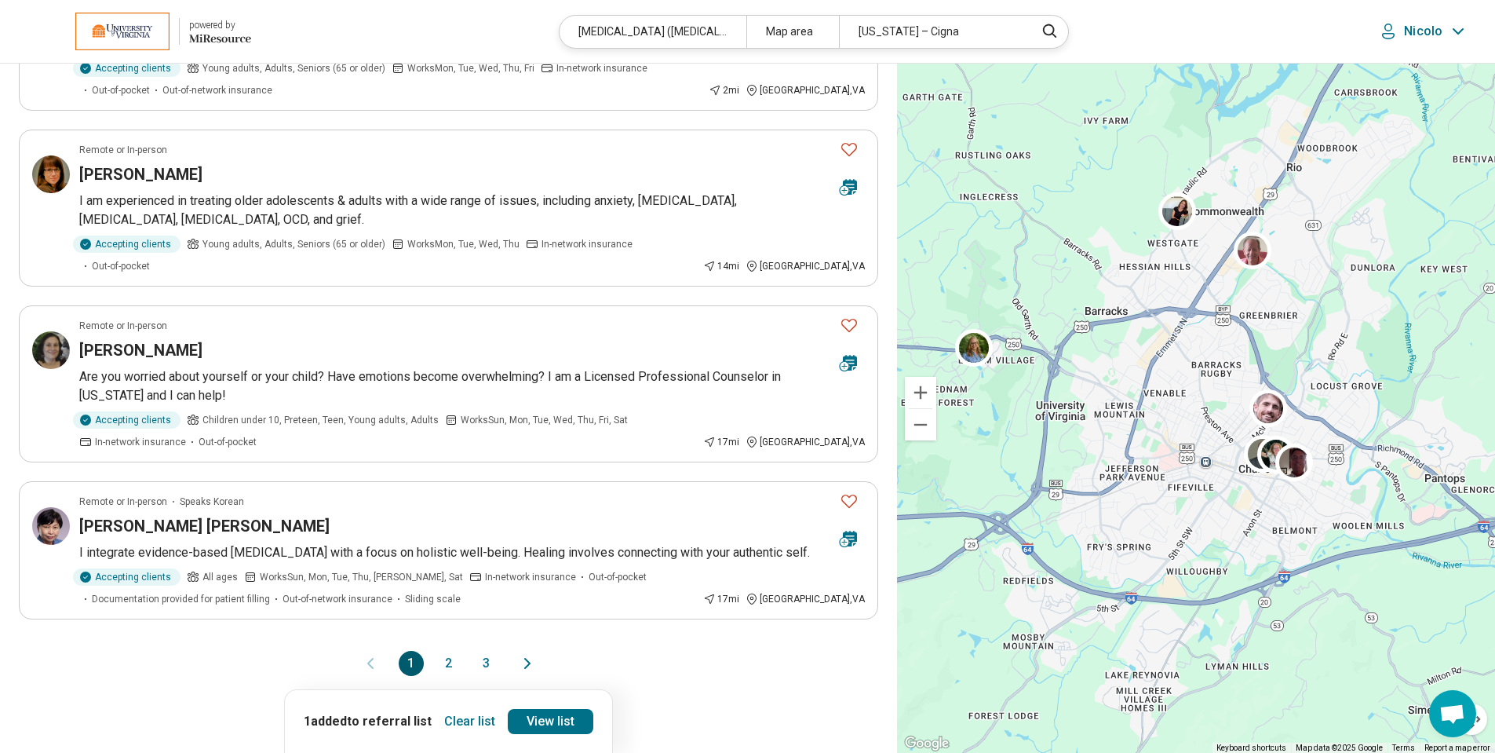
click at [450, 663] on button "2" at bounding box center [448, 663] width 25 height 25
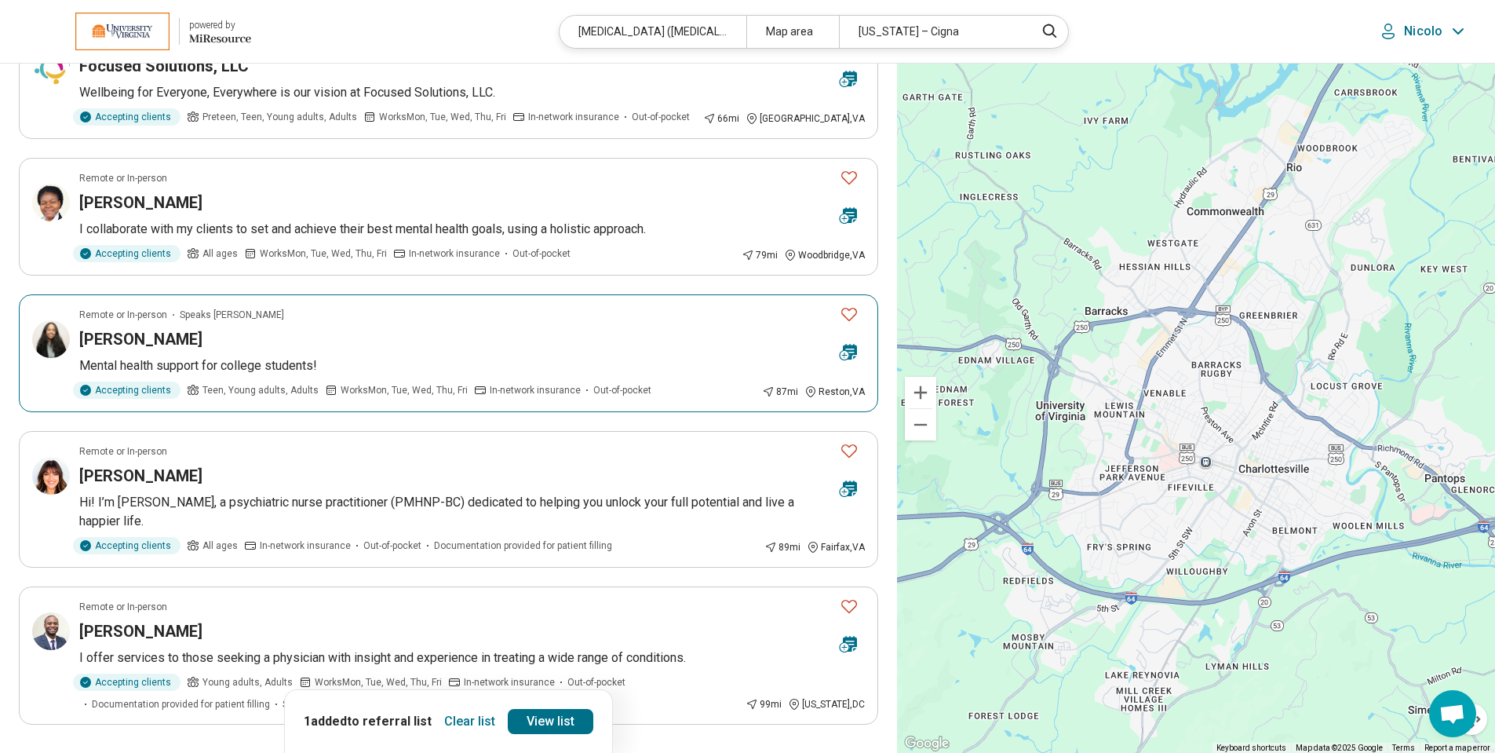
scroll to position [1099, 0]
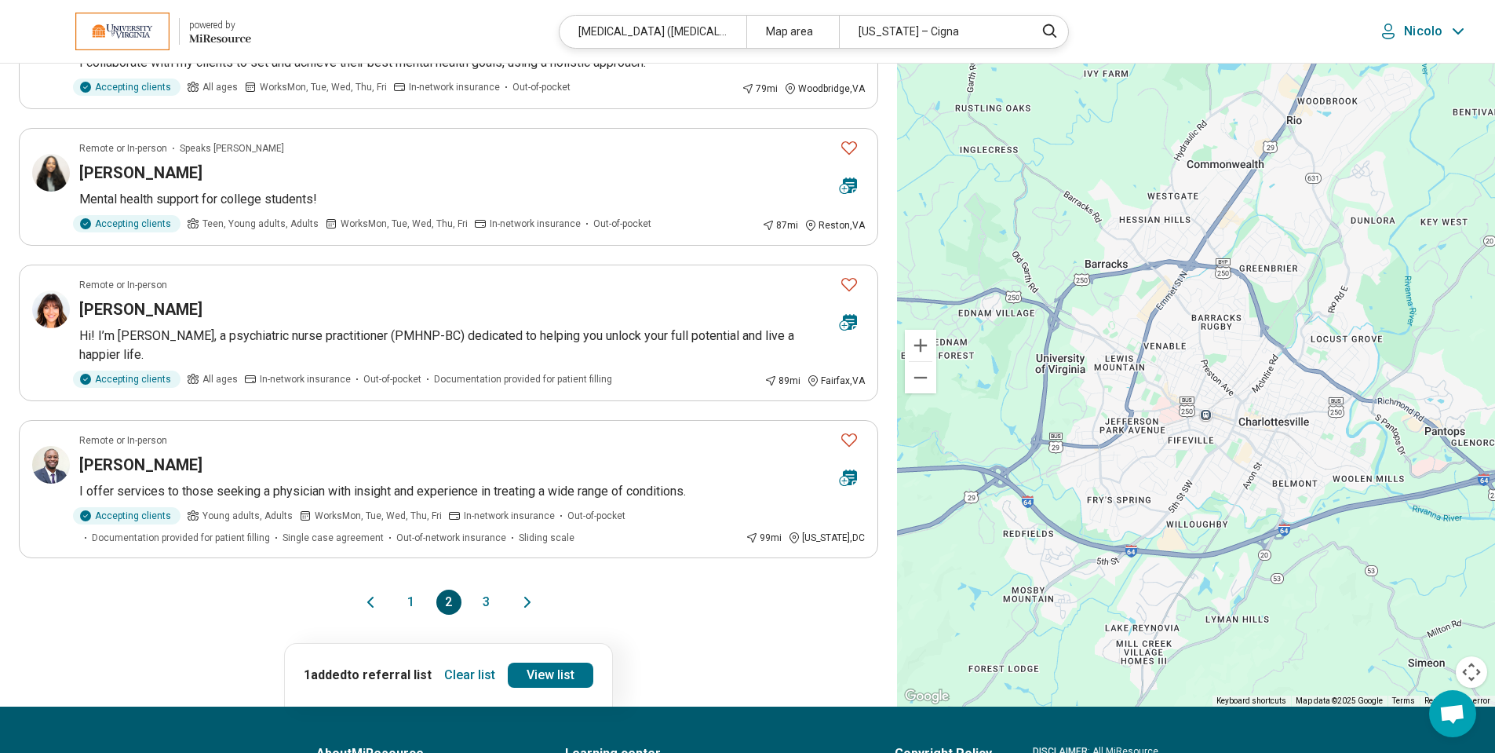
click at [492, 600] on button "3" at bounding box center [486, 601] width 25 height 25
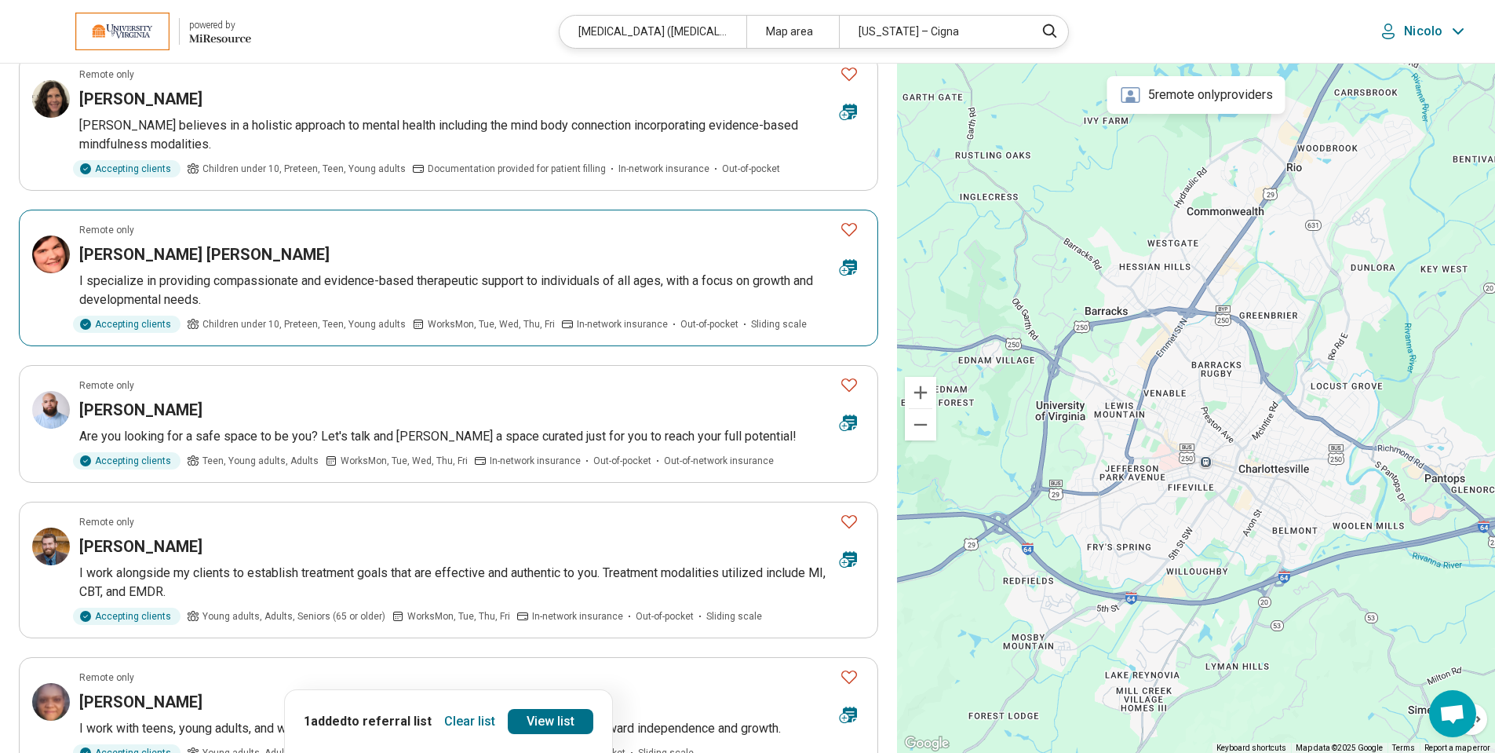
scroll to position [235, 0]
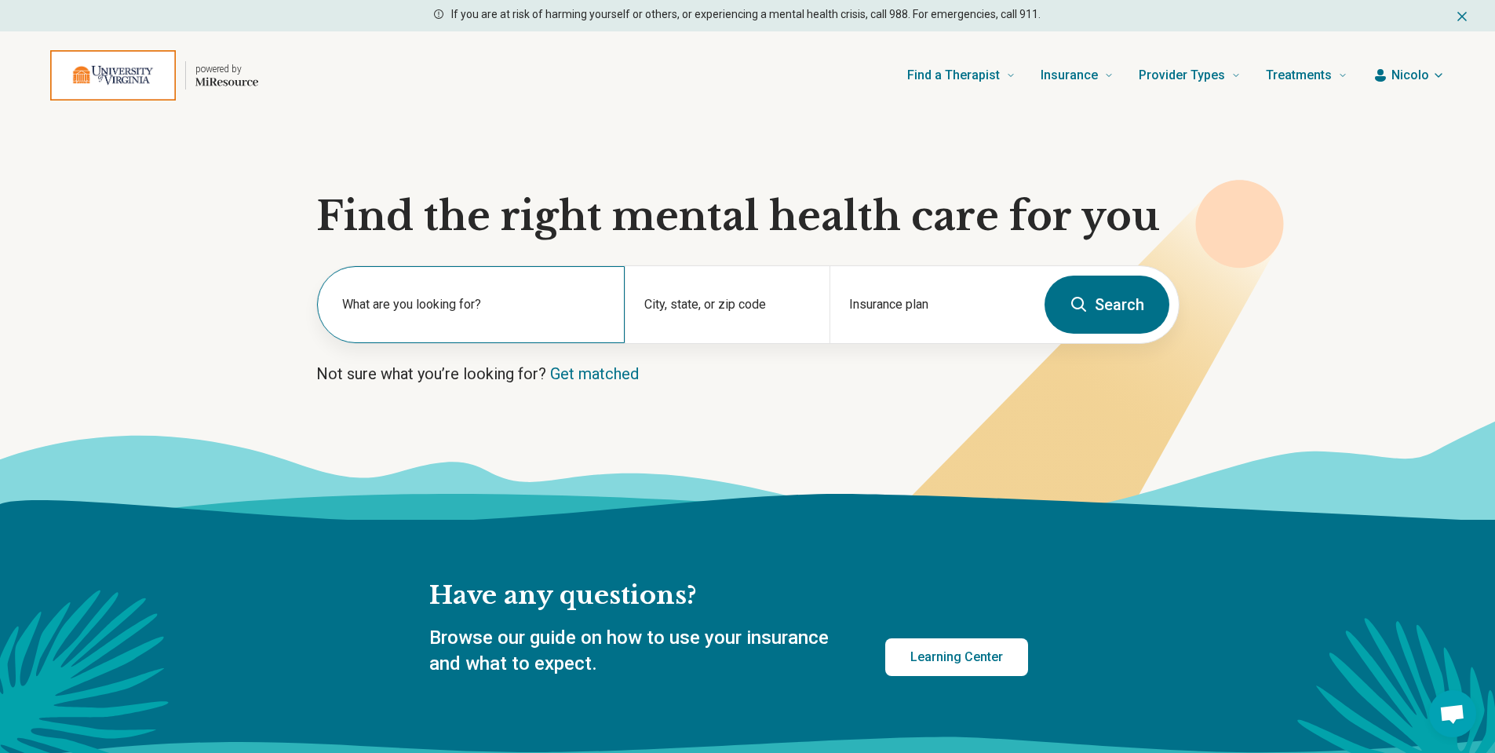
drag, startPoint x: 450, startPoint y: 303, endPoint x: 479, endPoint y: 294, distance: 30.5
click at [450, 302] on label "What are you looking for?" at bounding box center [474, 304] width 264 height 19
click at [1407, 73] on span "Nicolo" at bounding box center [1411, 75] width 38 height 19
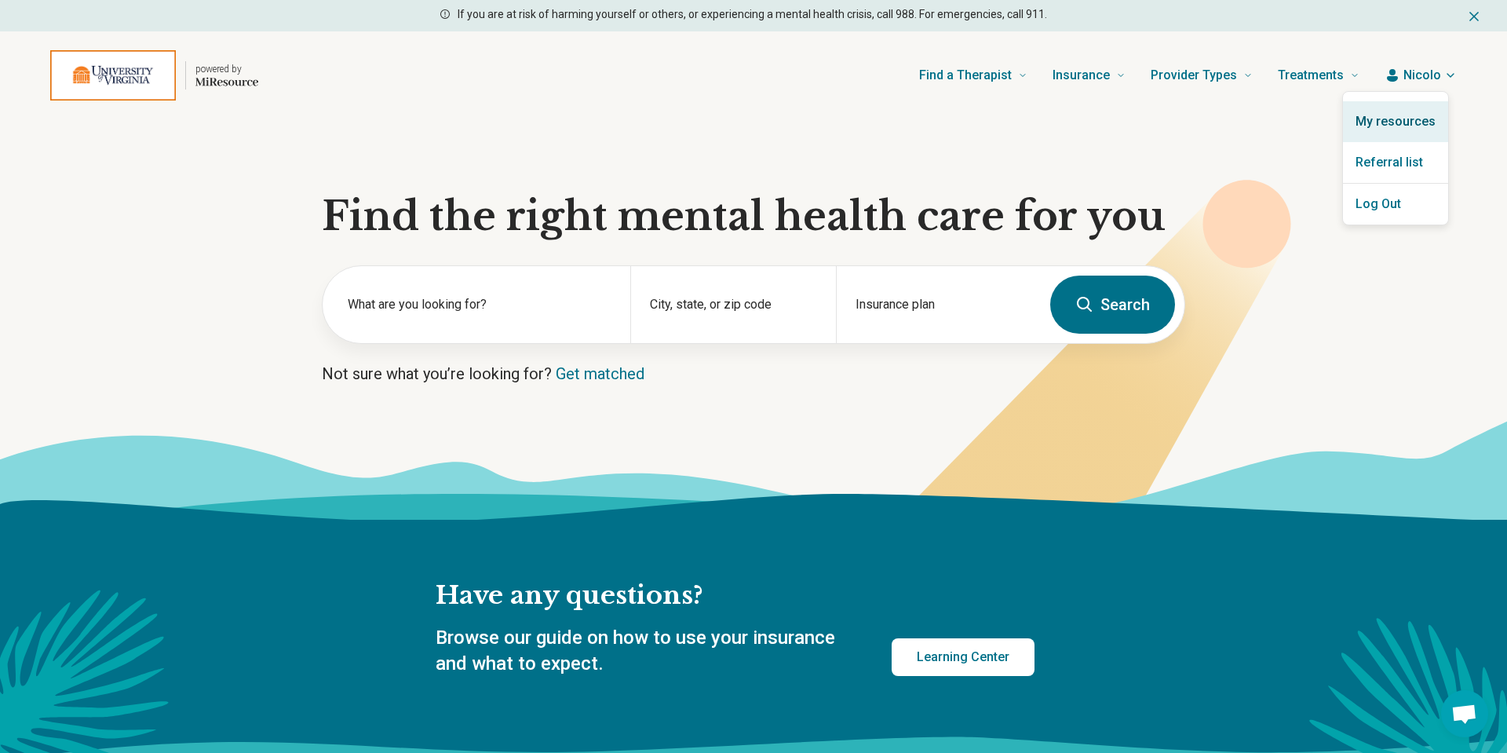
click at [1410, 126] on link "My resources" at bounding box center [1395, 121] width 105 height 41
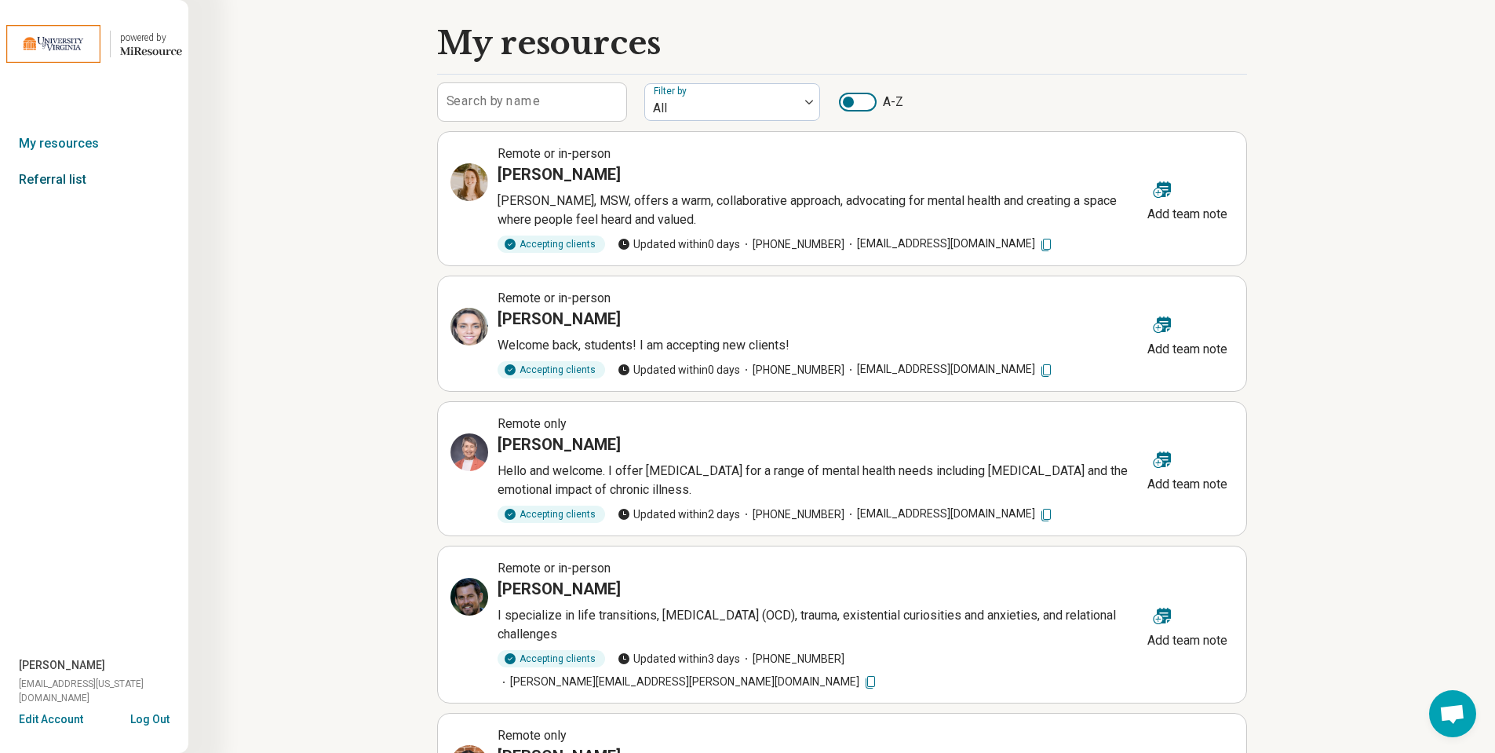
click at [82, 184] on link "Referral list" at bounding box center [94, 180] width 188 height 36
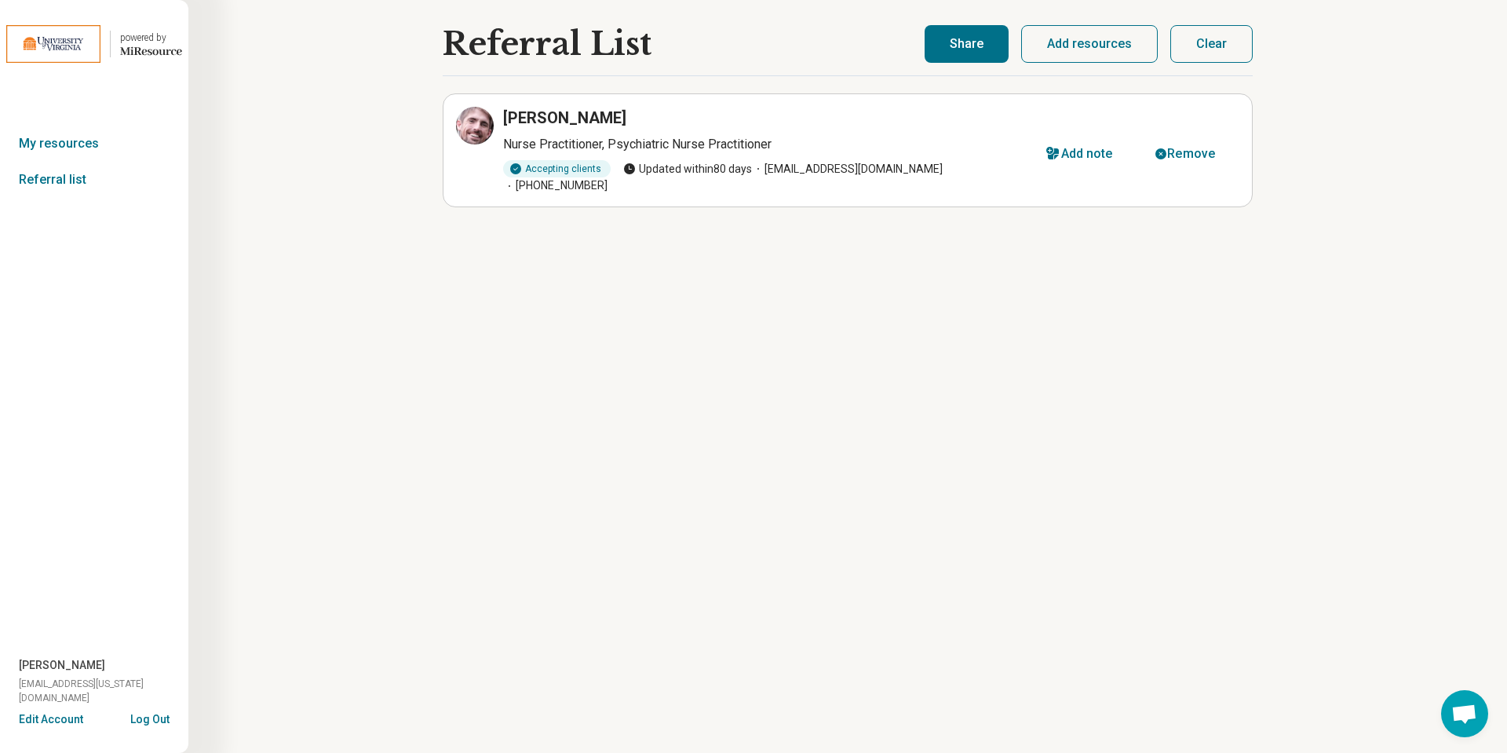
click at [556, 119] on h3 "[PERSON_NAME]" at bounding box center [564, 118] width 123 height 22
click at [469, 132] on icon at bounding box center [475, 126] width 14 height 14
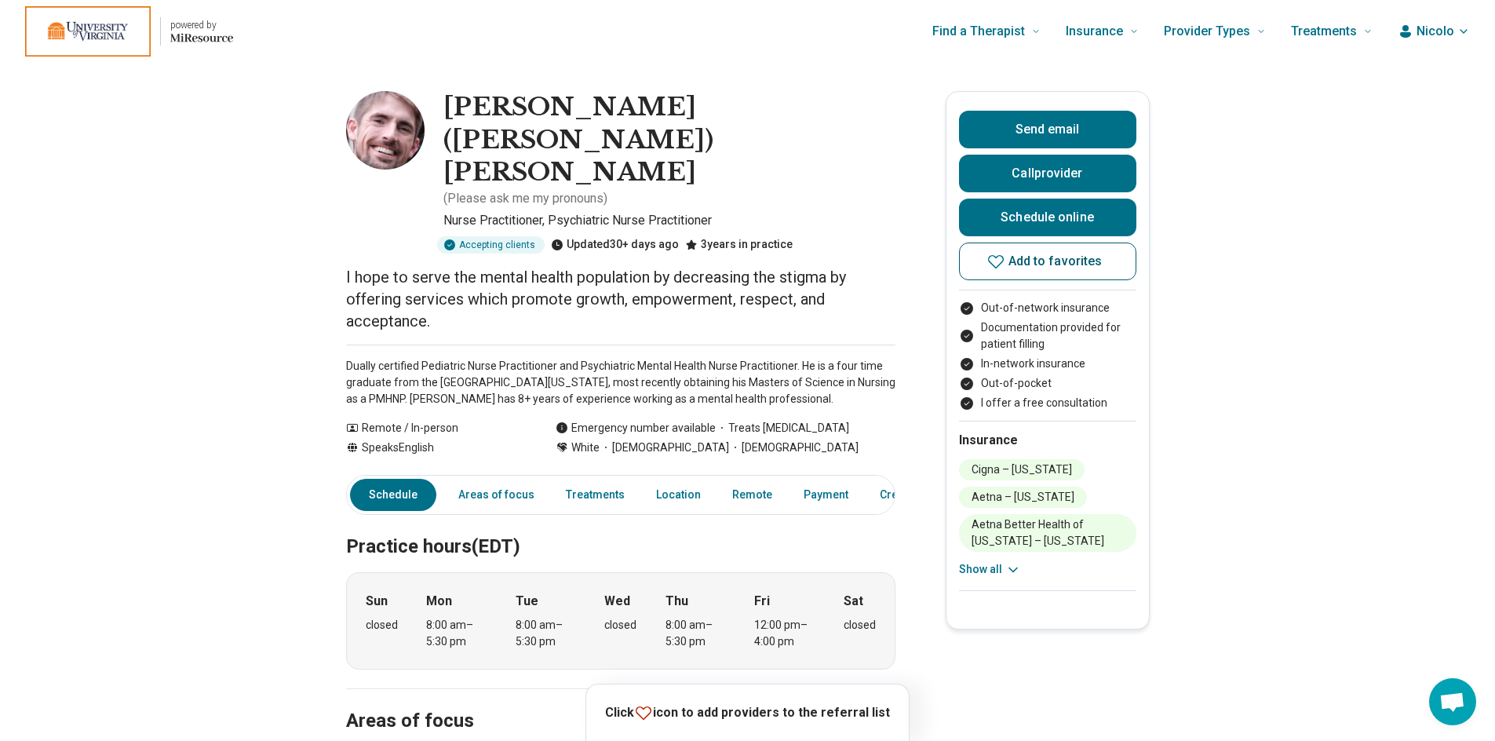
click at [1005, 254] on icon at bounding box center [996, 261] width 19 height 19
